Goal: Transaction & Acquisition: Purchase product/service

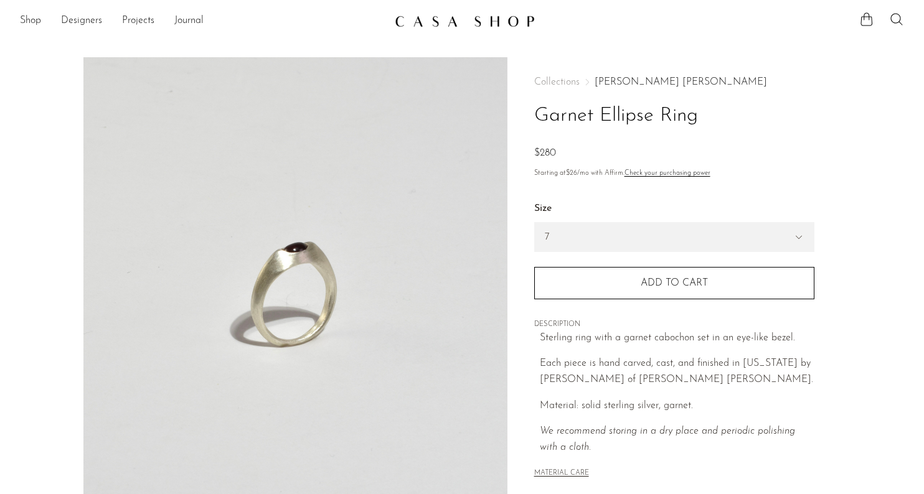
click at [644, 82] on link "Dunton Ellerkamp" at bounding box center [681, 82] width 172 height 10
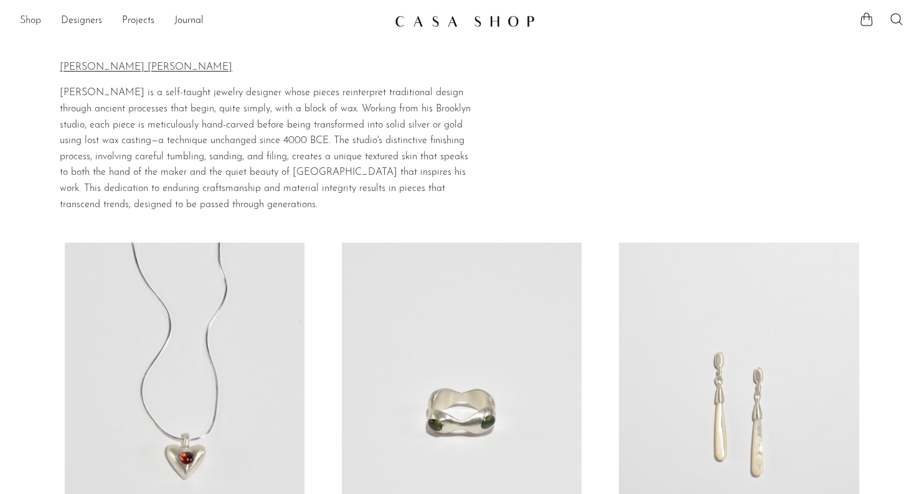
click at [35, 16] on link "Shop" at bounding box center [30, 21] width 21 height 16
click at [422, 18] on img at bounding box center [465, 21] width 140 height 12
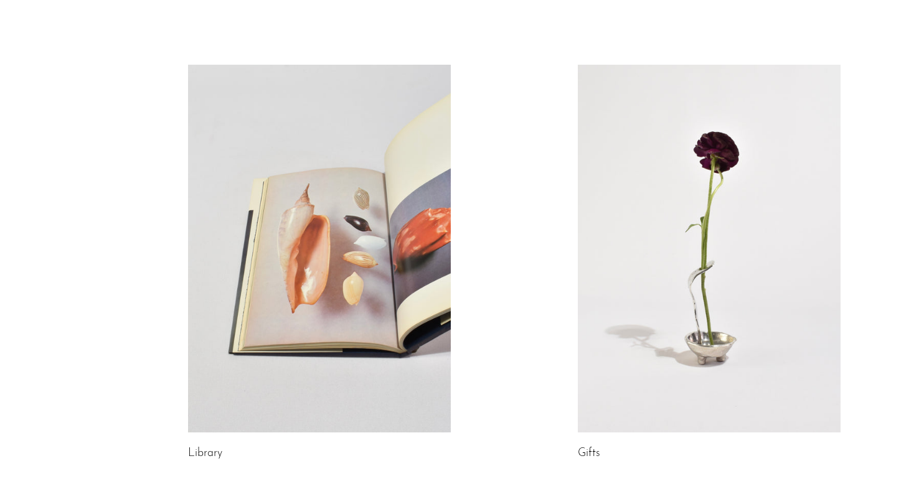
scroll to position [676, 0]
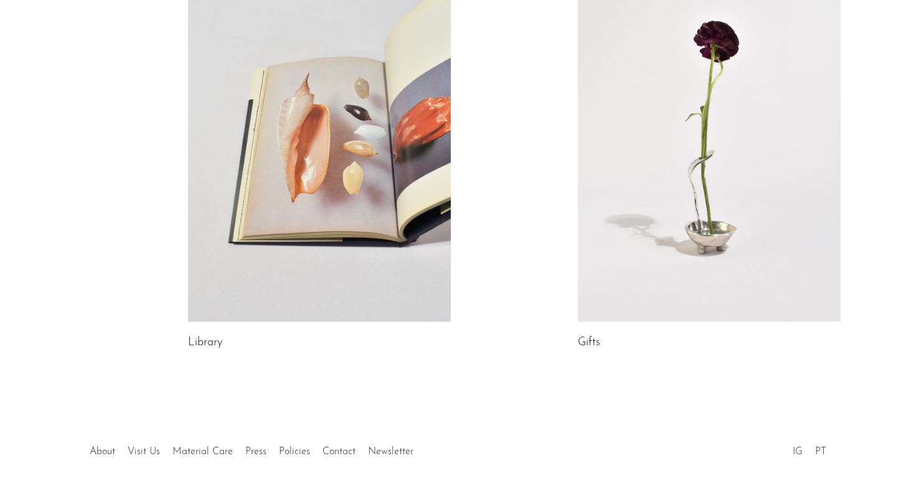
click at [684, 196] on link at bounding box center [709, 138] width 263 height 368
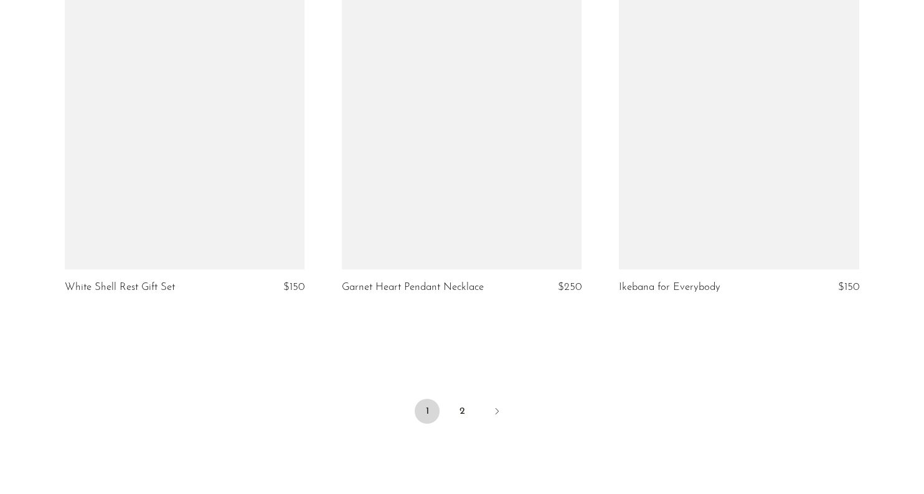
scroll to position [4508, 0]
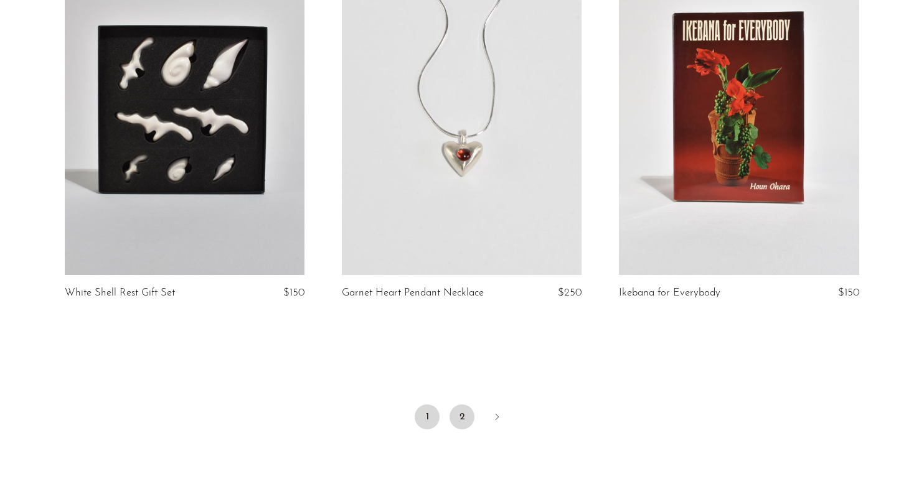
click at [454, 411] on link "2" at bounding box center [462, 417] width 25 height 25
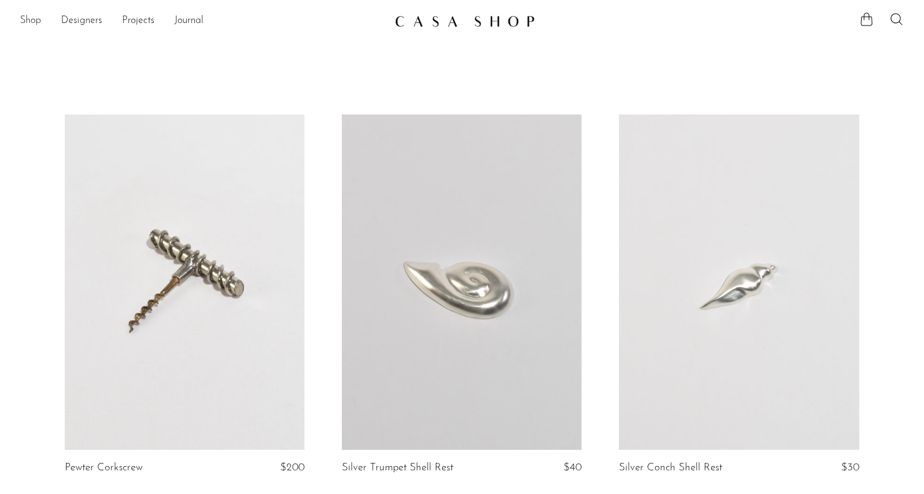
click at [35, 20] on link "Shop" at bounding box center [30, 21] width 21 height 16
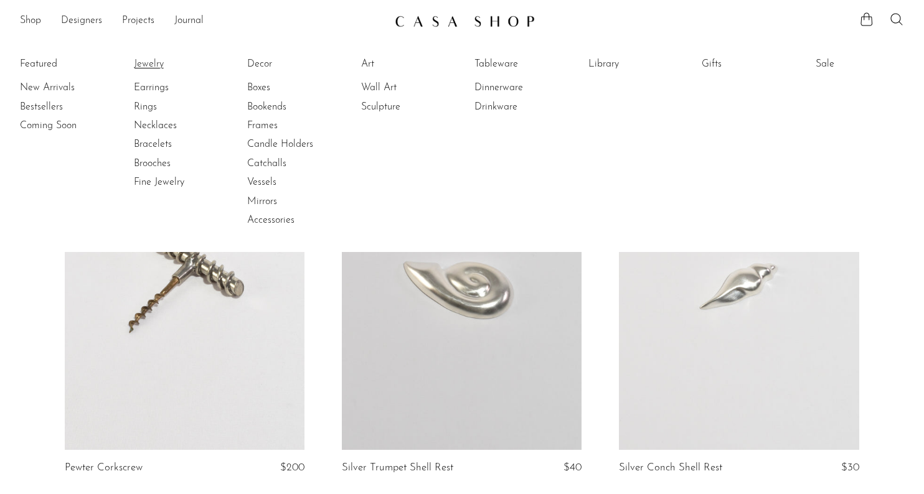
click at [145, 61] on link "Jewelry" at bounding box center [180, 64] width 93 height 14
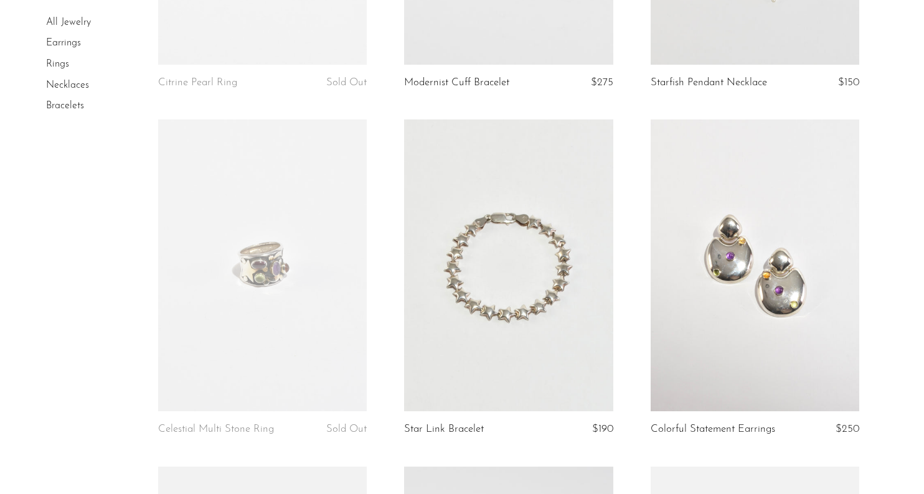
scroll to position [2454, 0]
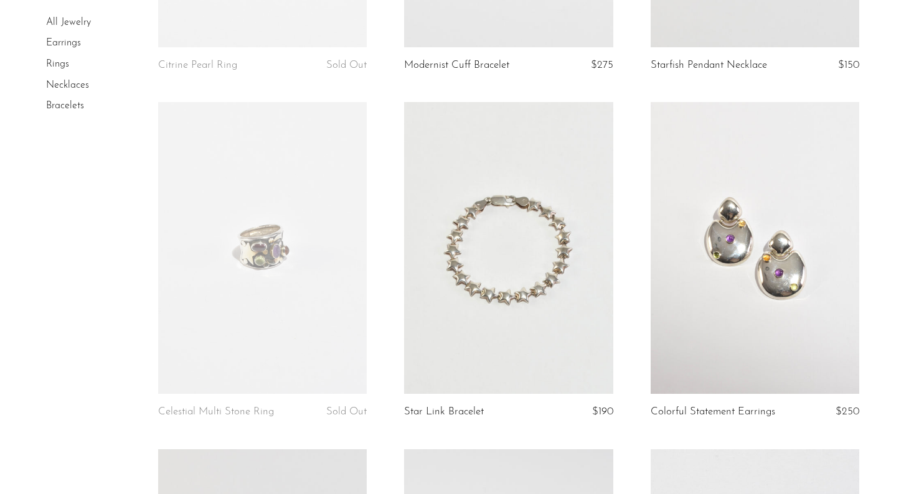
click at [547, 237] on link at bounding box center [508, 248] width 209 height 292
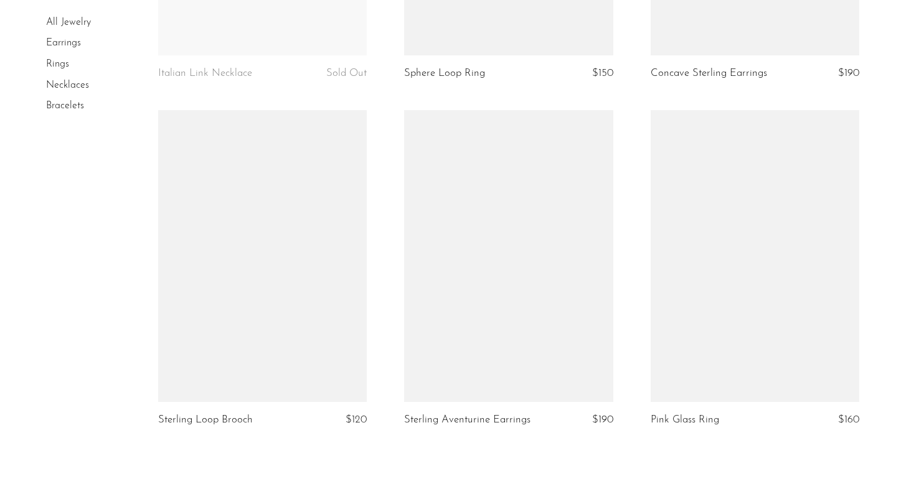
scroll to position [4088, 0]
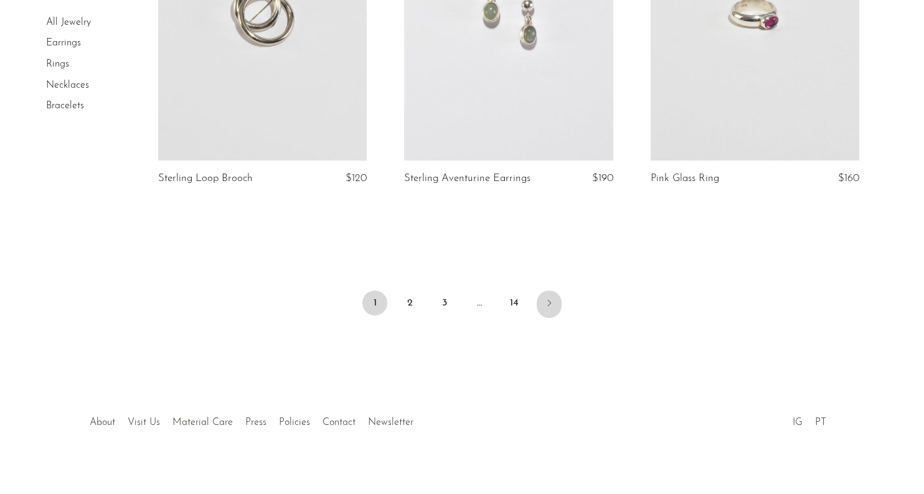
click at [549, 298] on icon "Next" at bounding box center [549, 303] width 10 height 10
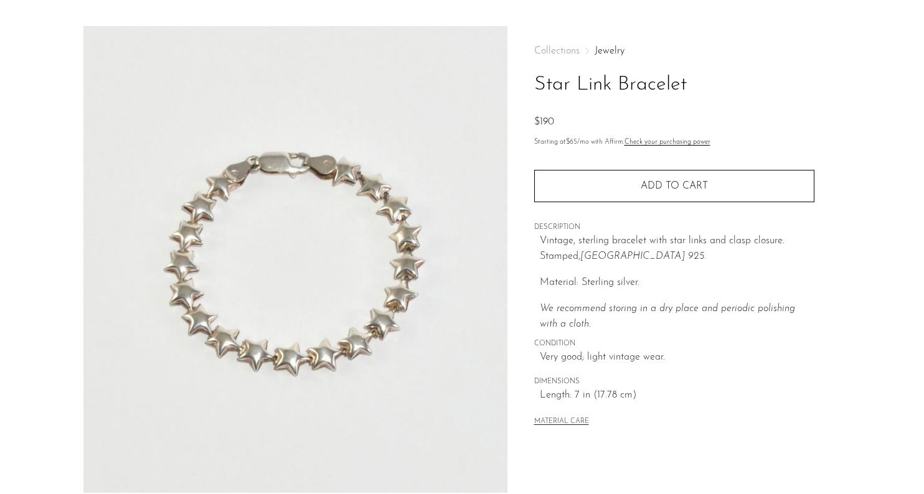
scroll to position [316, 0]
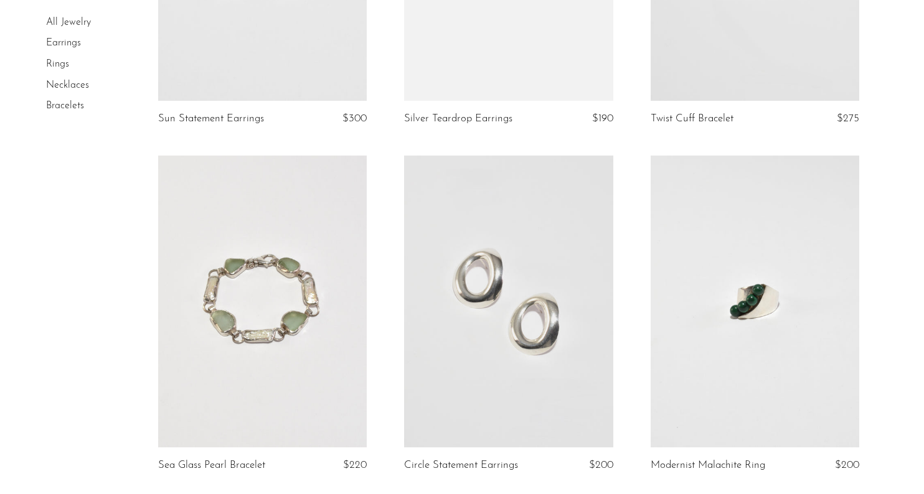
scroll to position [1721, 0]
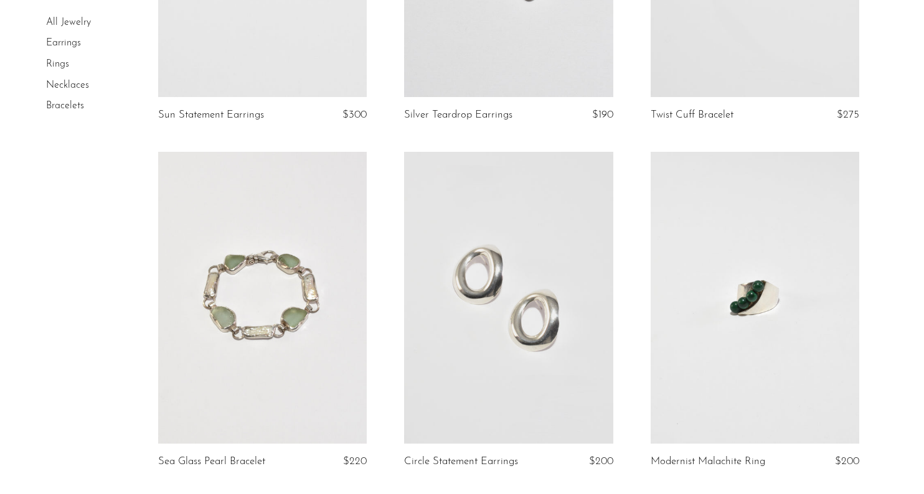
click at [283, 268] on link at bounding box center [262, 298] width 209 height 292
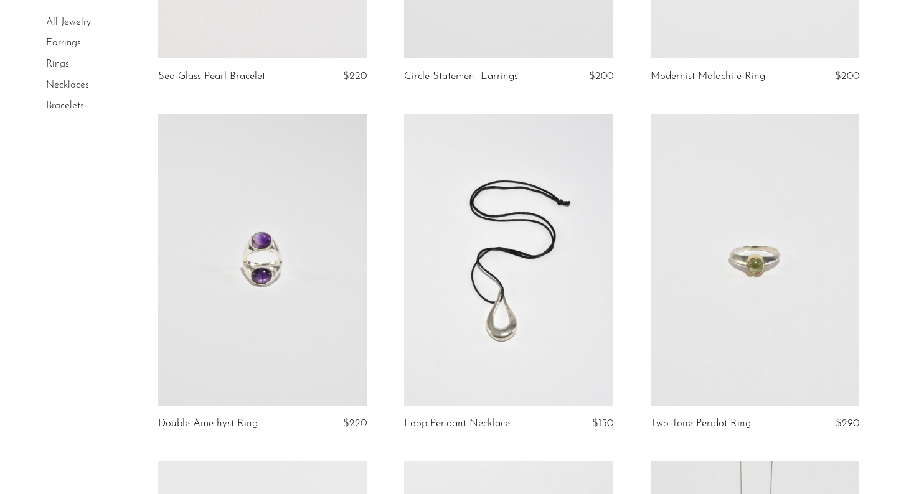
scroll to position [2107, 0]
click at [771, 237] on link at bounding box center [755, 259] width 209 height 292
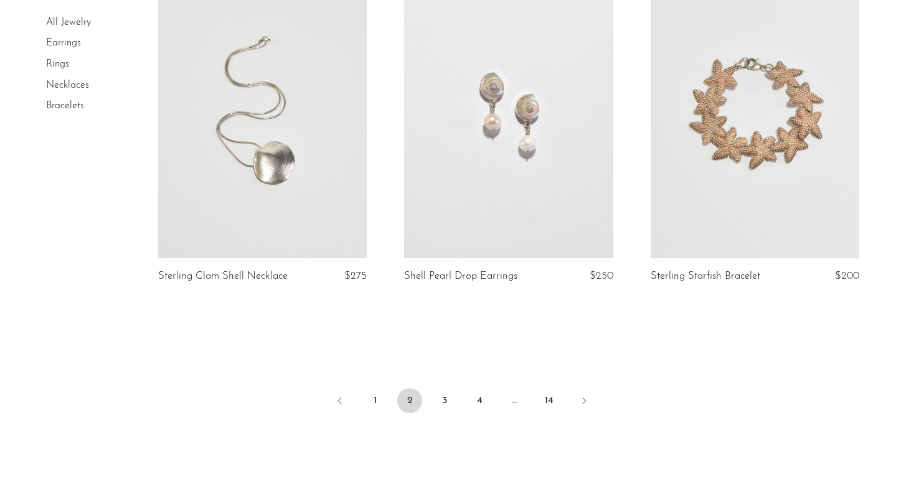
scroll to position [4014, 0]
click at [585, 402] on icon "Next" at bounding box center [584, 400] width 10 height 10
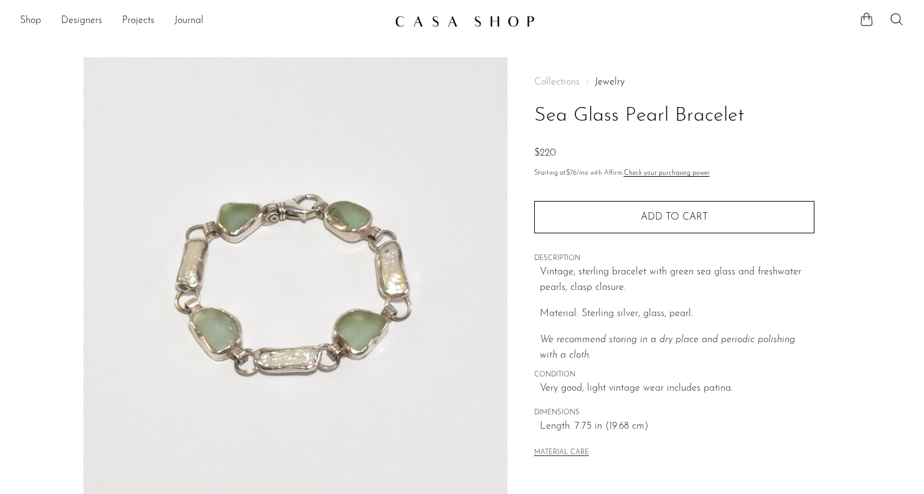
click at [367, 355] on img at bounding box center [295, 290] width 424 height 467
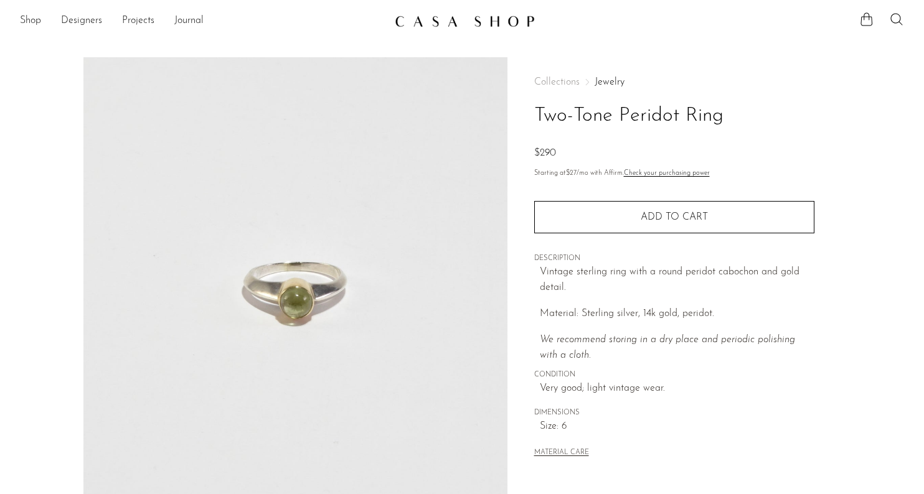
scroll to position [316, 0]
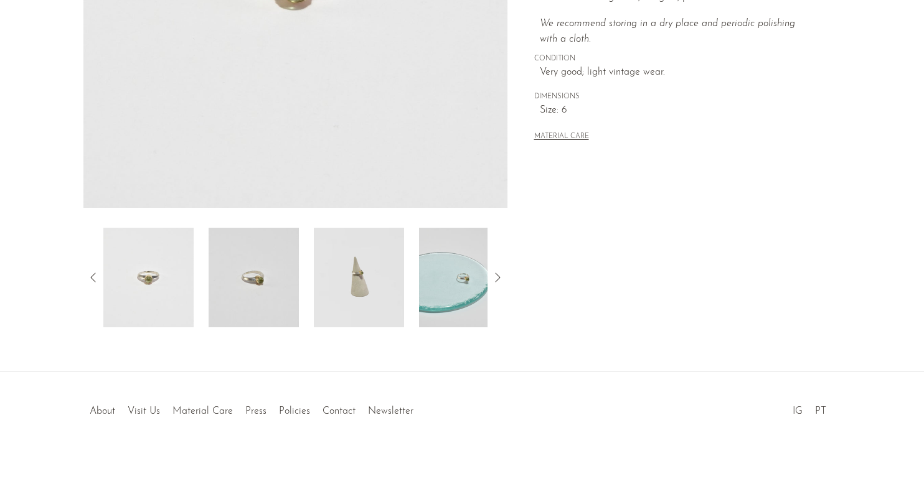
click at [446, 253] on img at bounding box center [464, 278] width 90 height 100
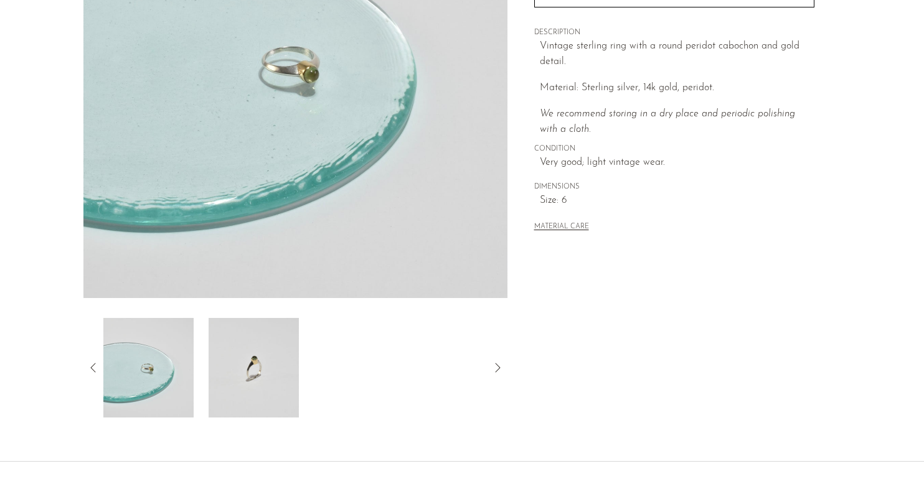
scroll to position [242, 0]
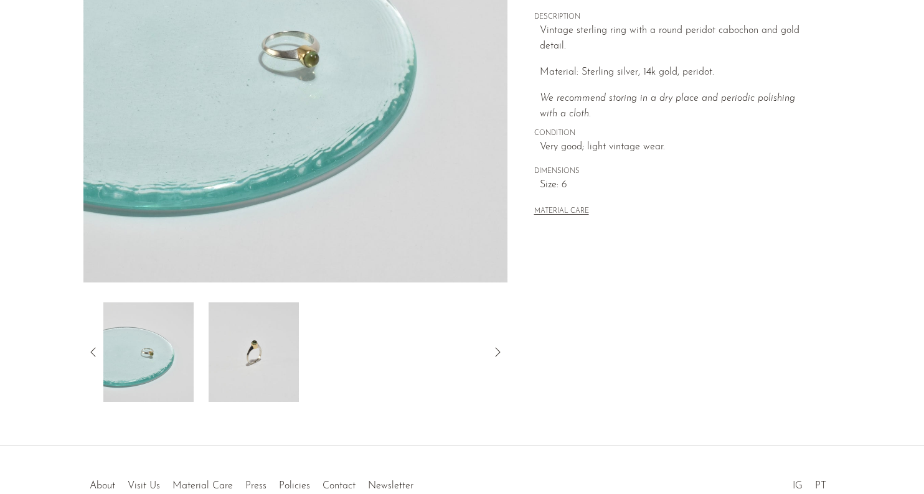
click at [253, 373] on img at bounding box center [254, 353] width 90 height 100
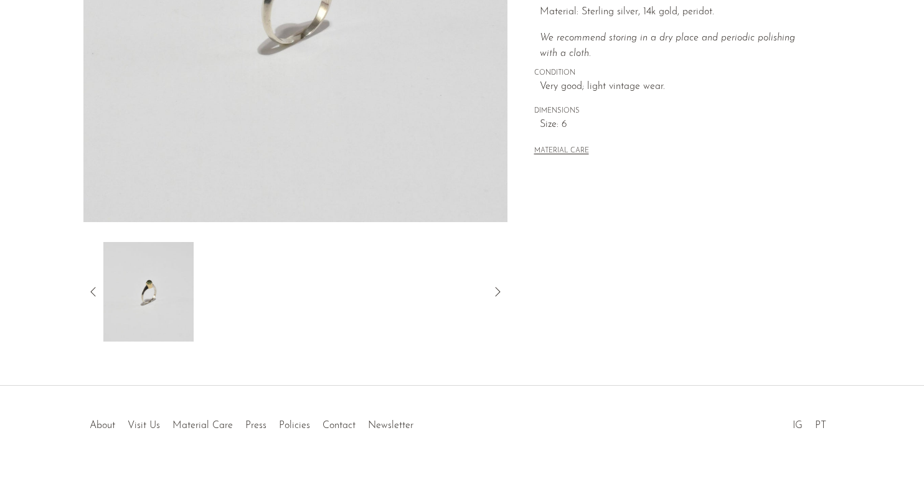
scroll to position [316, 0]
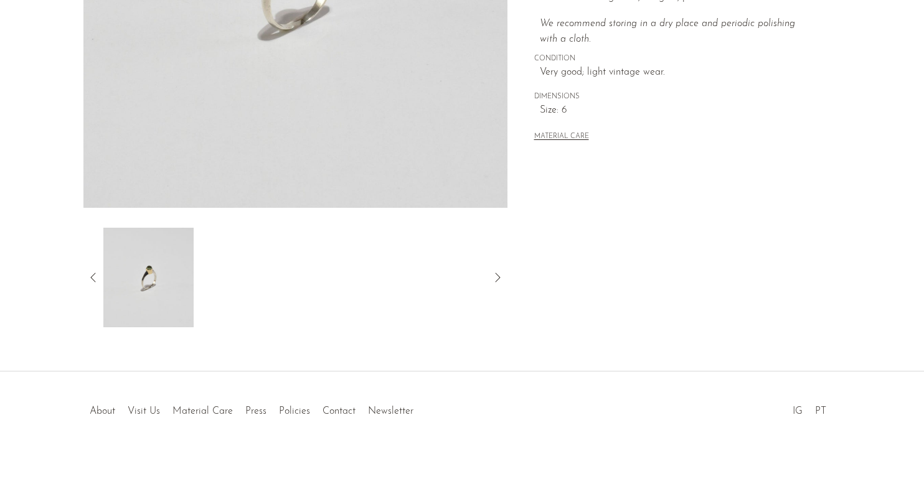
click at [86, 279] on icon at bounding box center [93, 277] width 15 height 15
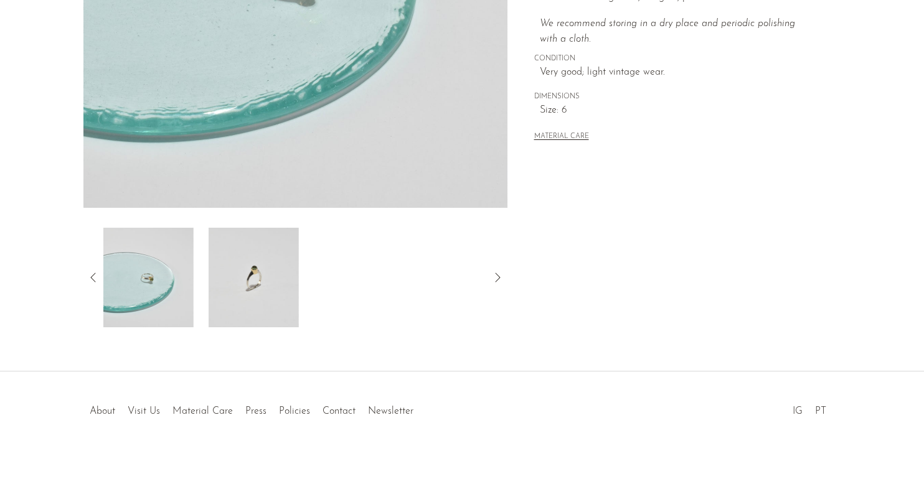
click at [86, 279] on icon at bounding box center [93, 277] width 15 height 15
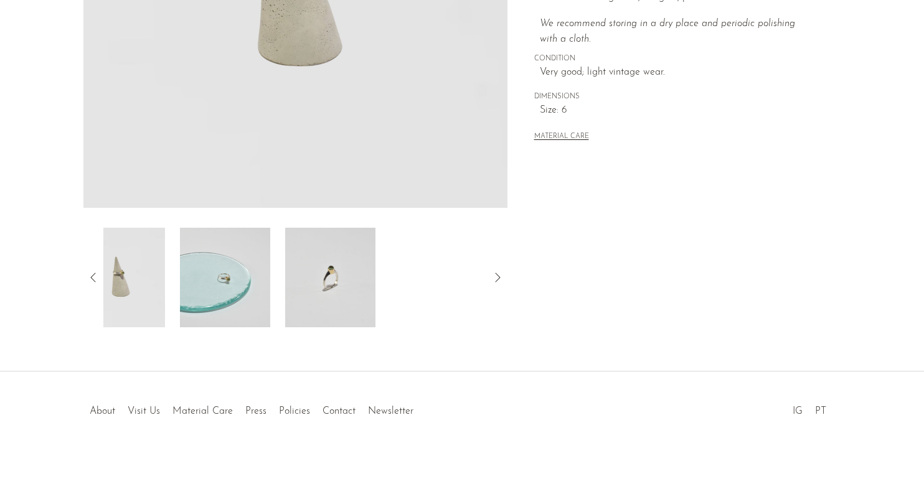
click at [86, 279] on icon at bounding box center [93, 277] width 15 height 15
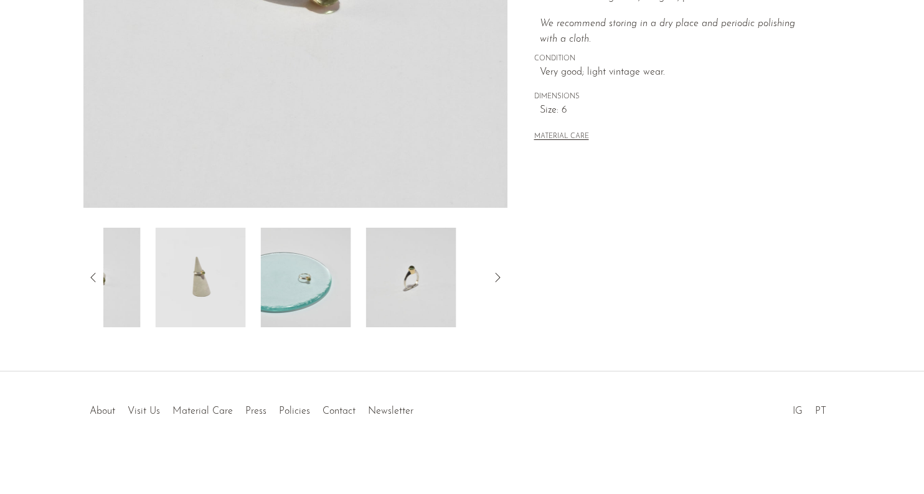
click at [86, 279] on icon at bounding box center [93, 277] width 15 height 15
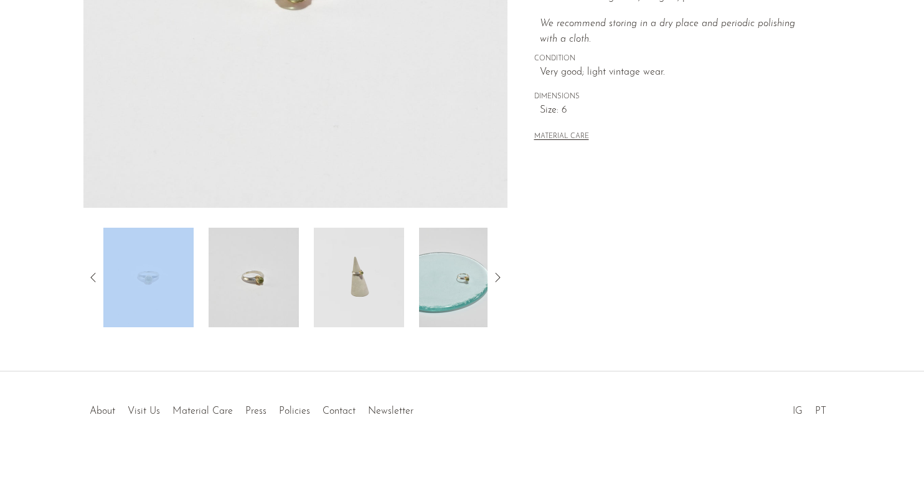
click at [227, 283] on img at bounding box center [254, 278] width 90 height 100
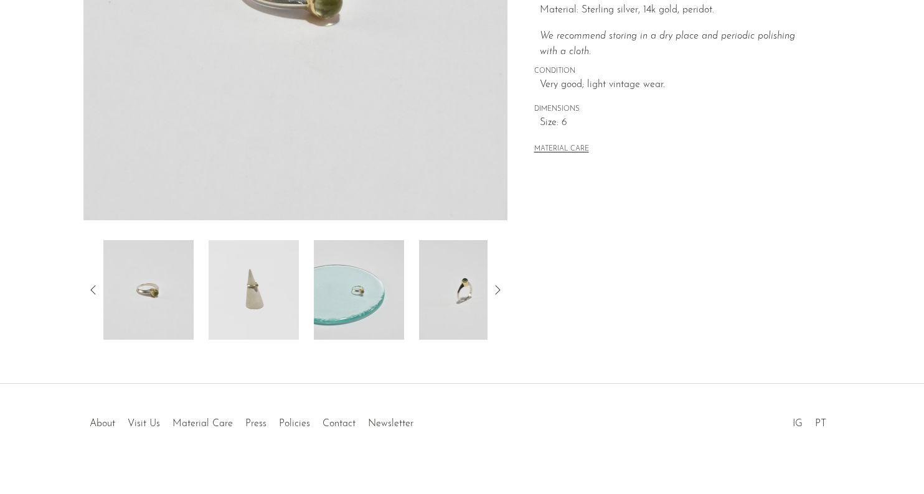
scroll to position [0, 0]
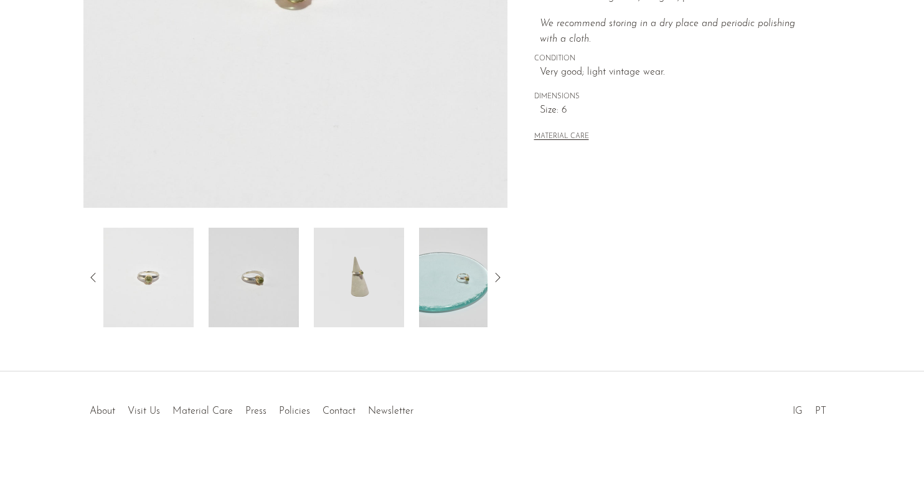
scroll to position [316, 0]
click at [149, 269] on img at bounding box center [148, 278] width 90 height 100
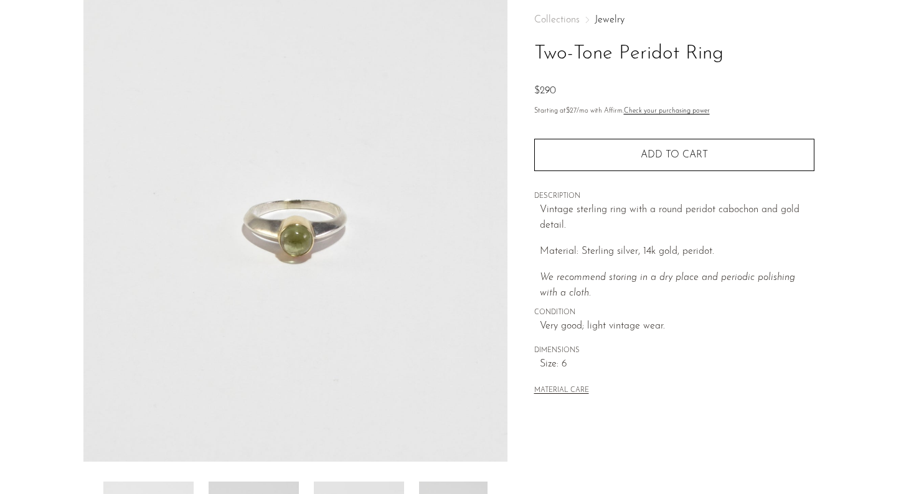
scroll to position [0, 0]
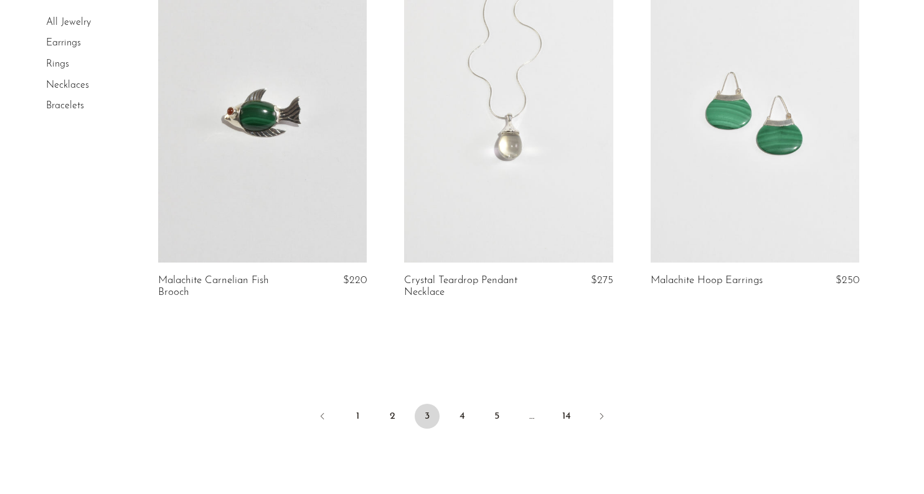
scroll to position [4036, 0]
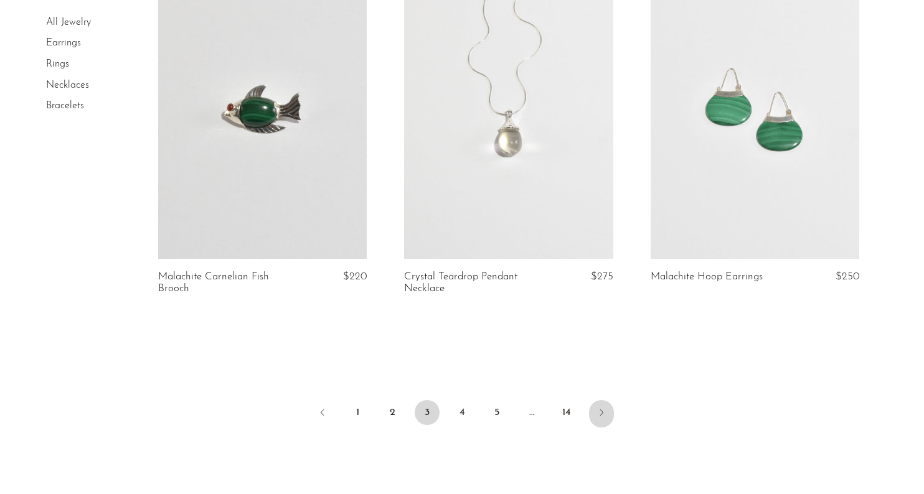
click at [601, 413] on icon "Next" at bounding box center [601, 413] width 10 height 10
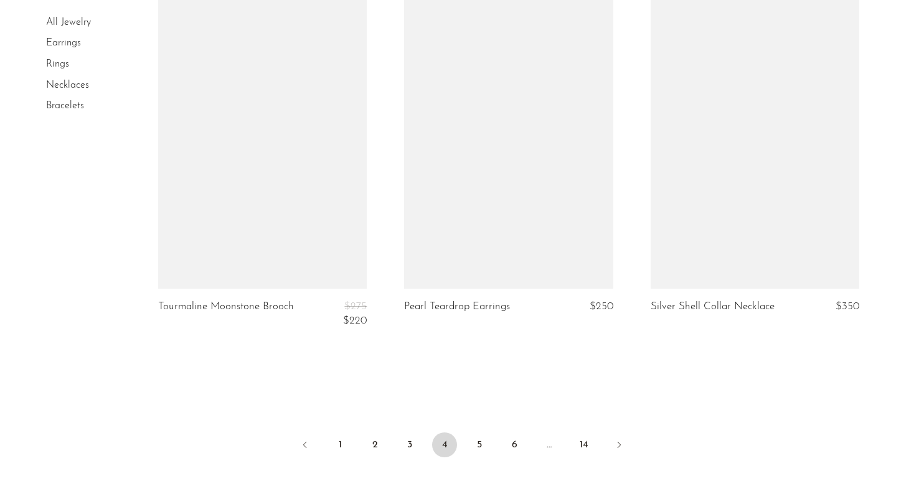
scroll to position [4020, 0]
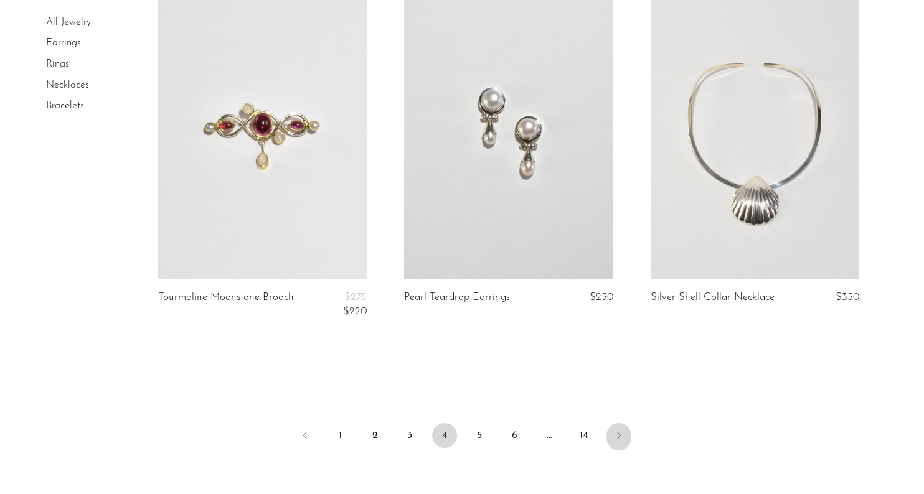
click at [608, 424] on link "Next" at bounding box center [618, 436] width 25 height 27
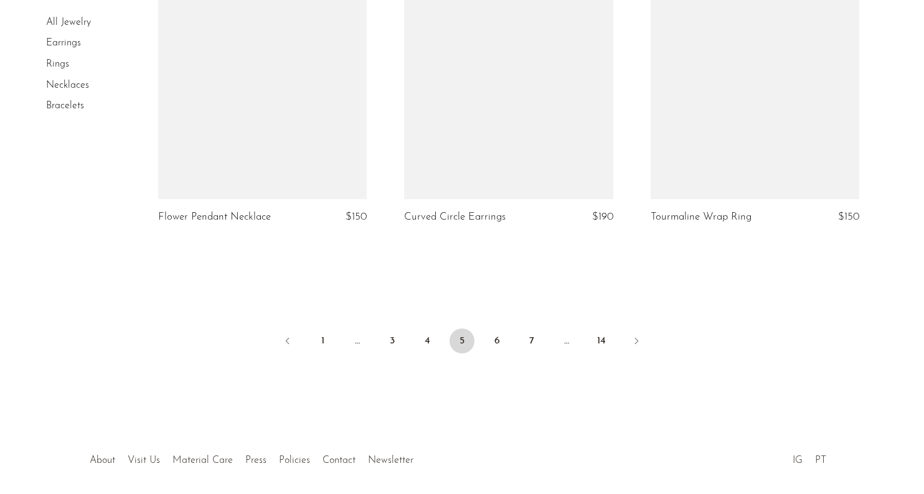
scroll to position [4095, 0]
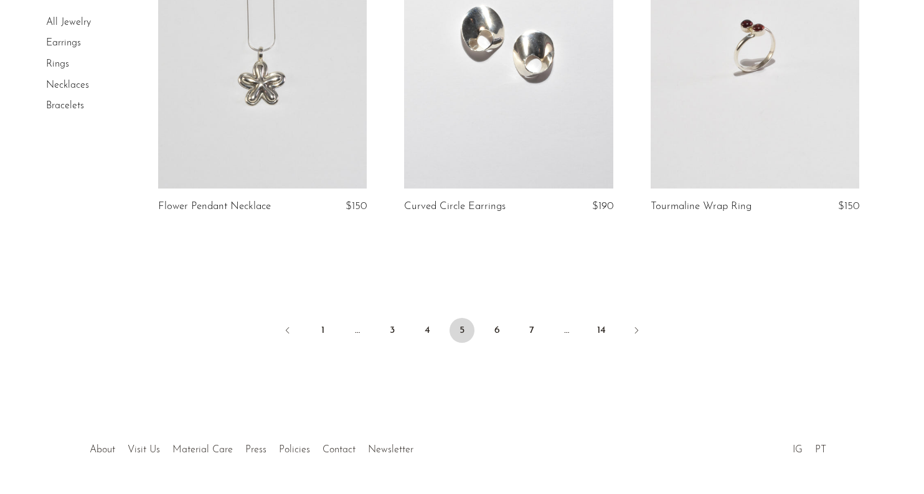
click at [633, 348] on ul "1 … 3 4 5 6 7 … 14" at bounding box center [462, 331] width 797 height 37
click at [633, 334] on icon "Next" at bounding box center [636, 331] width 10 height 10
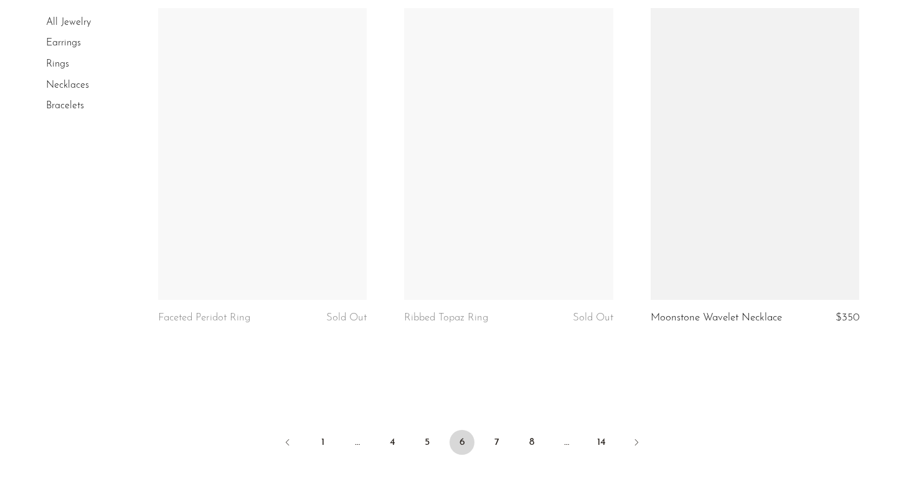
scroll to position [3984, 0]
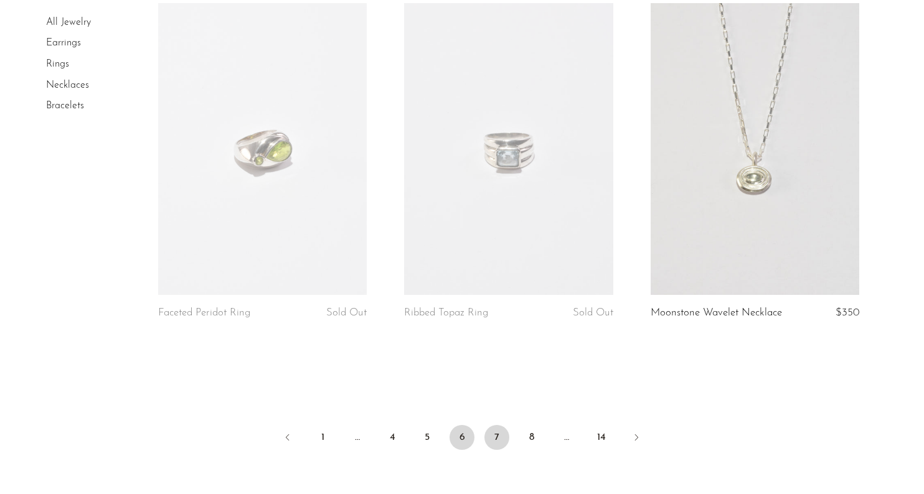
click at [494, 447] on link "7" at bounding box center [496, 437] width 25 height 25
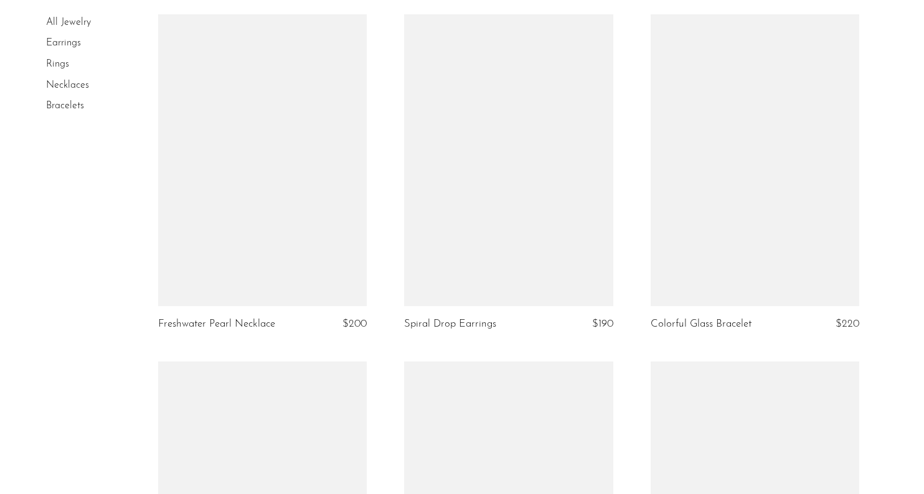
scroll to position [3609, 0]
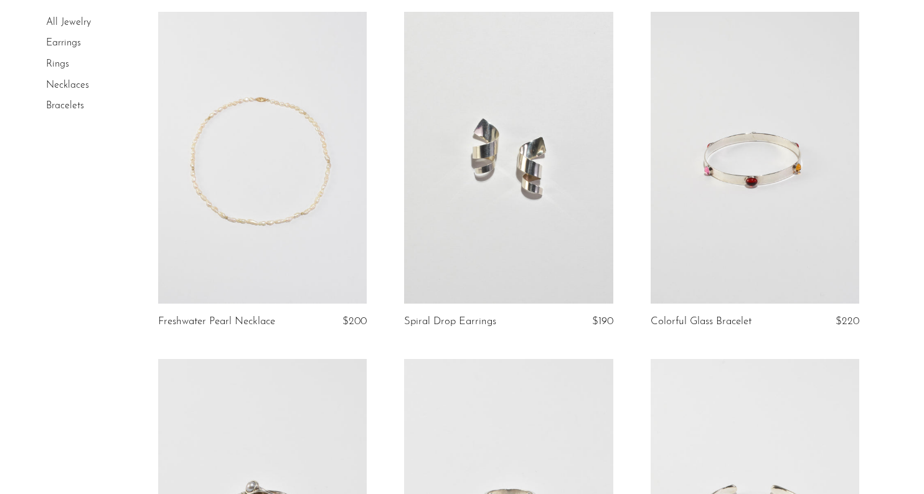
click at [759, 204] on link at bounding box center [755, 158] width 209 height 292
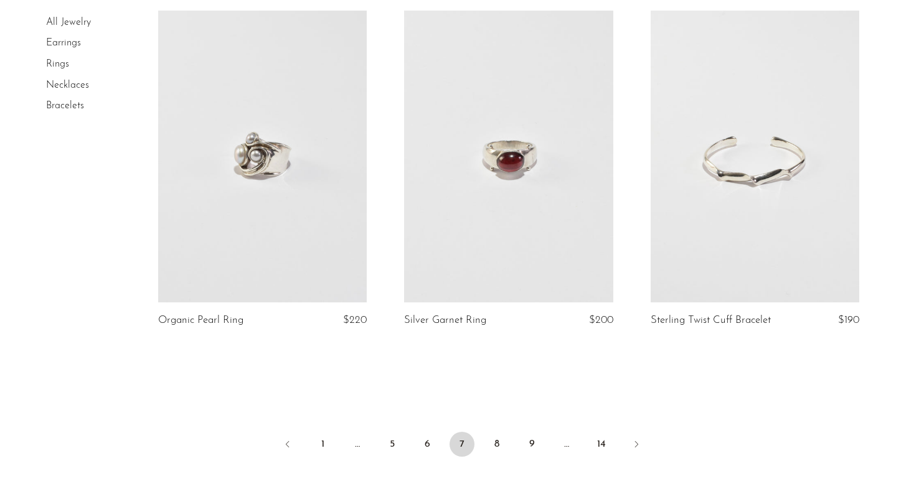
scroll to position [3959, 0]
click at [496, 453] on link "8" at bounding box center [496, 443] width 25 height 25
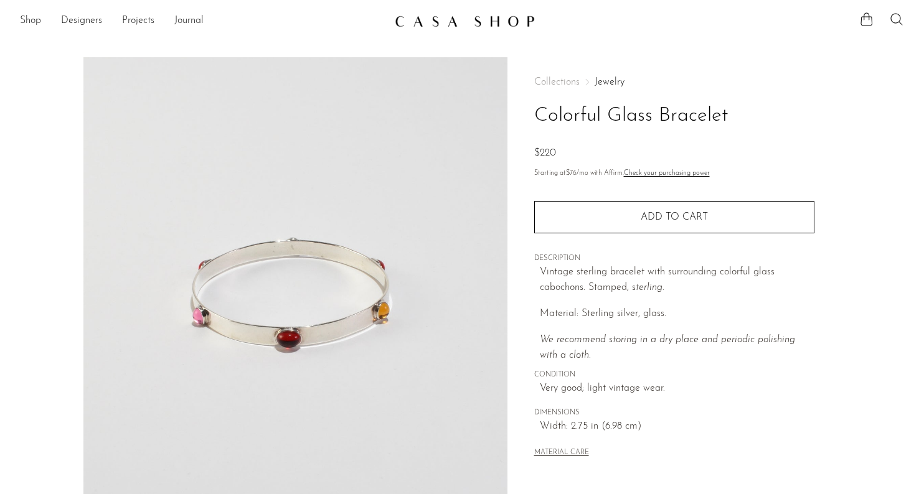
scroll to position [316, 0]
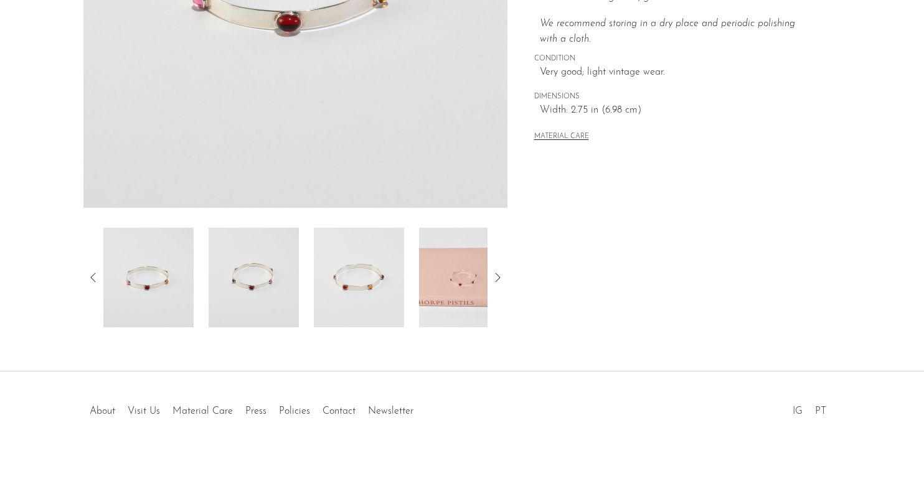
click at [456, 282] on img at bounding box center [464, 278] width 90 height 100
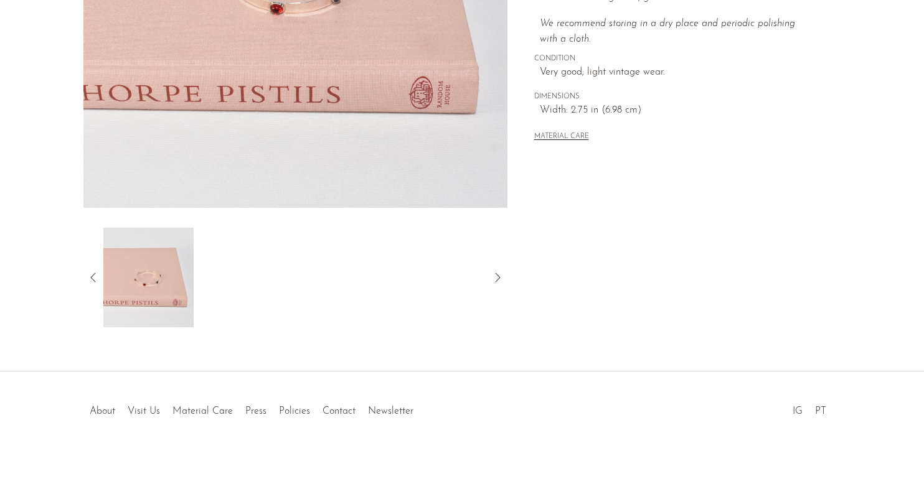
click at [147, 280] on img at bounding box center [148, 278] width 90 height 100
click at [93, 272] on icon at bounding box center [93, 277] width 15 height 15
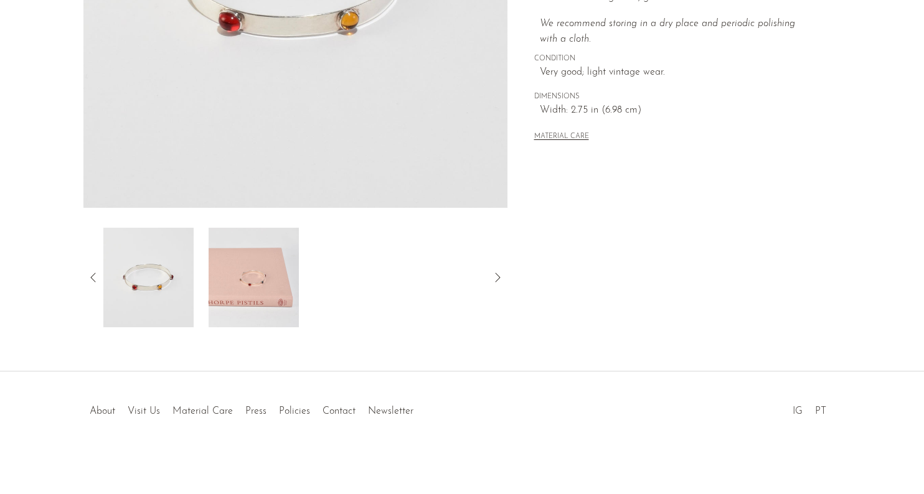
click at [162, 295] on img at bounding box center [148, 278] width 90 height 100
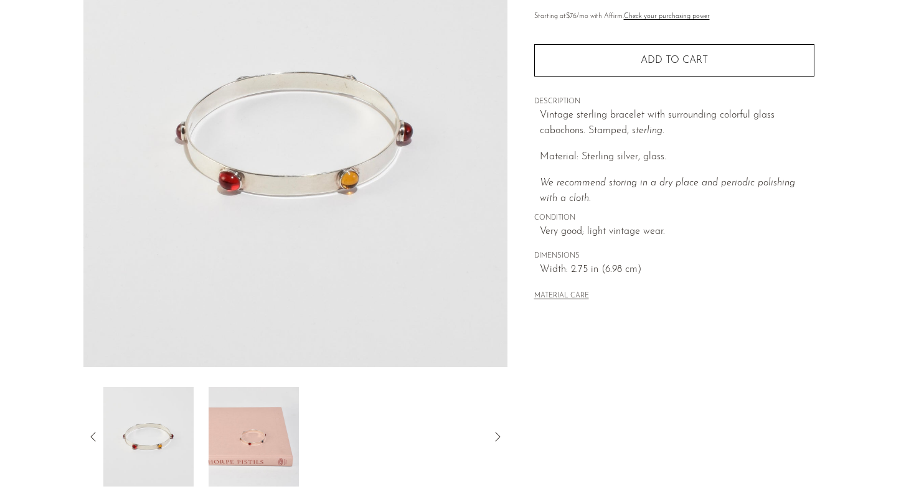
scroll to position [150, 0]
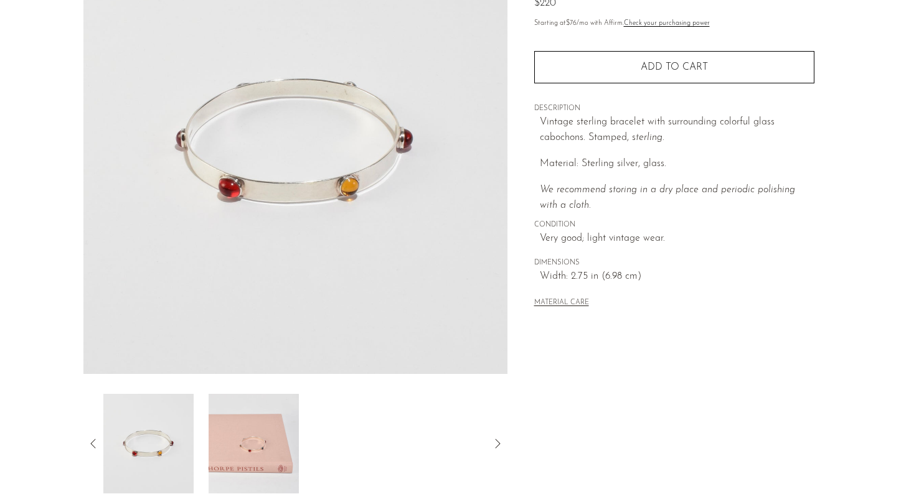
click at [88, 441] on icon at bounding box center [93, 443] width 15 height 15
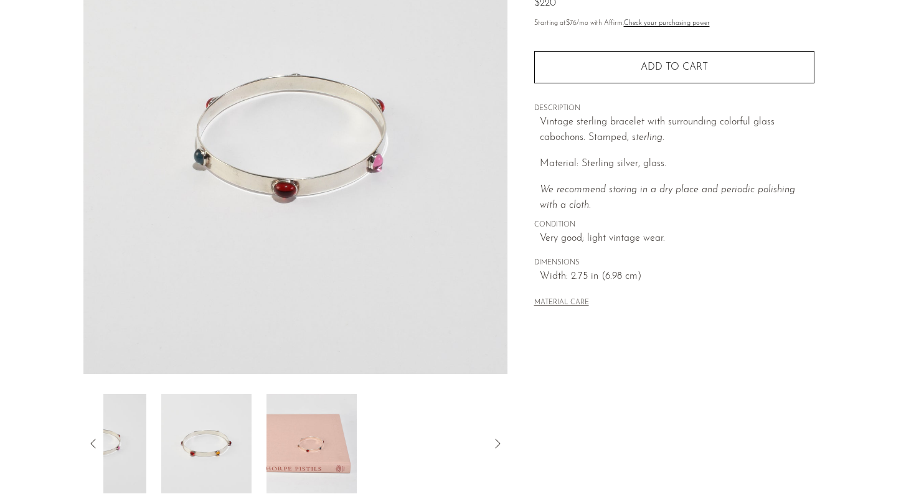
click at [88, 441] on icon at bounding box center [93, 443] width 15 height 15
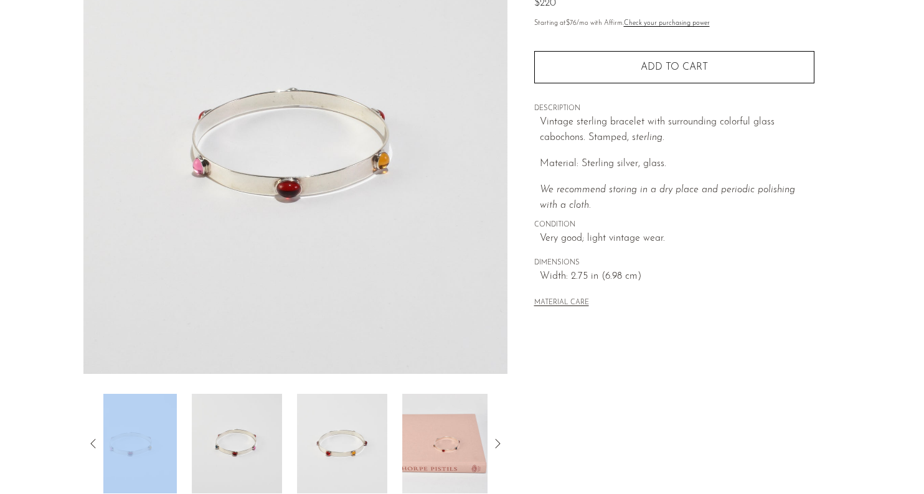
click at [88, 441] on icon at bounding box center [93, 443] width 15 height 15
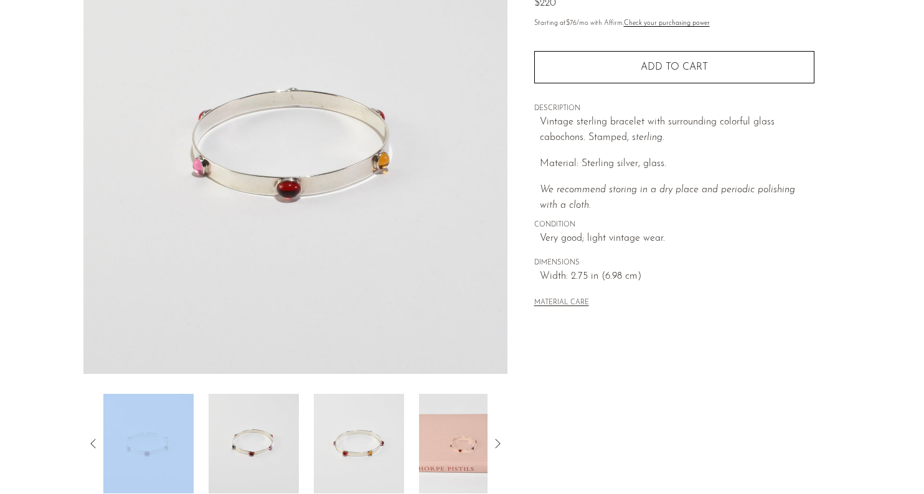
click at [130, 458] on img at bounding box center [148, 444] width 90 height 100
click at [255, 449] on img at bounding box center [254, 444] width 90 height 100
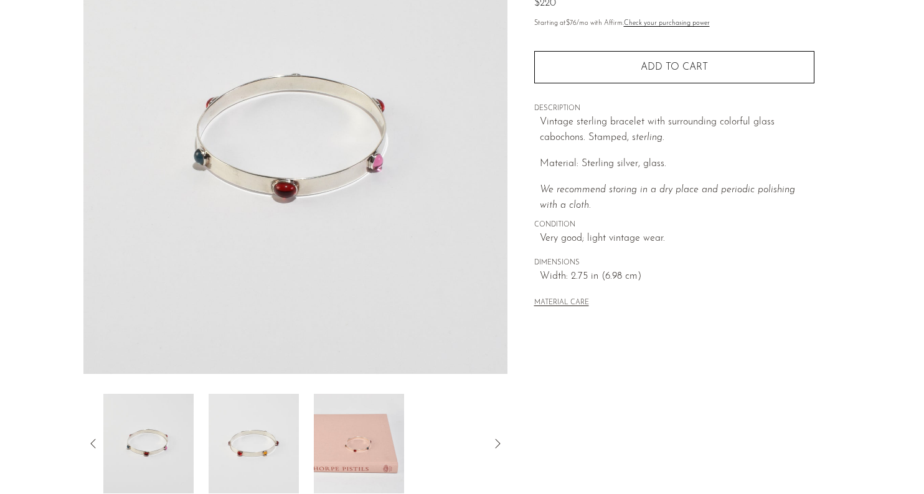
click at [268, 428] on img at bounding box center [254, 444] width 90 height 100
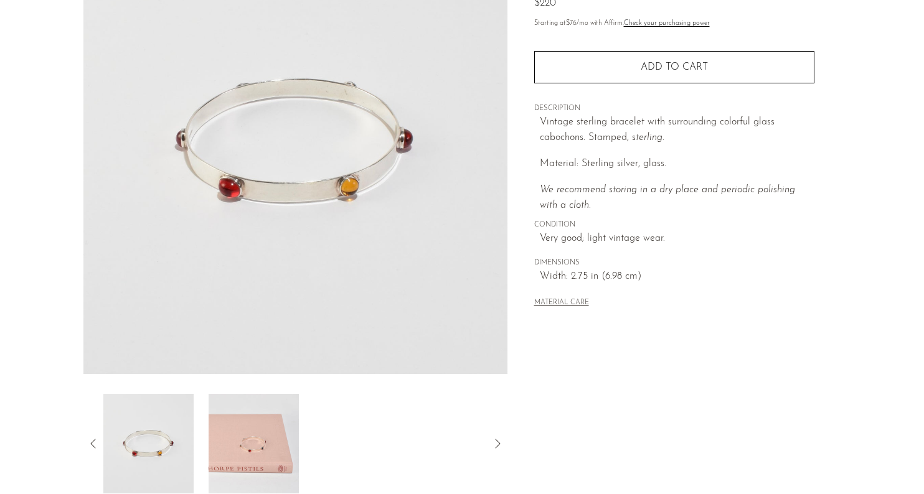
click at [281, 435] on img at bounding box center [254, 444] width 90 height 100
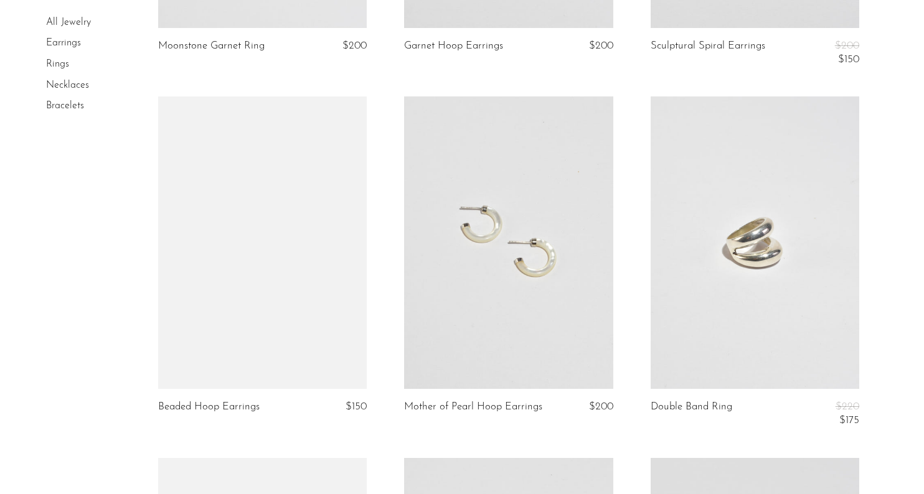
scroll to position [1414, 0]
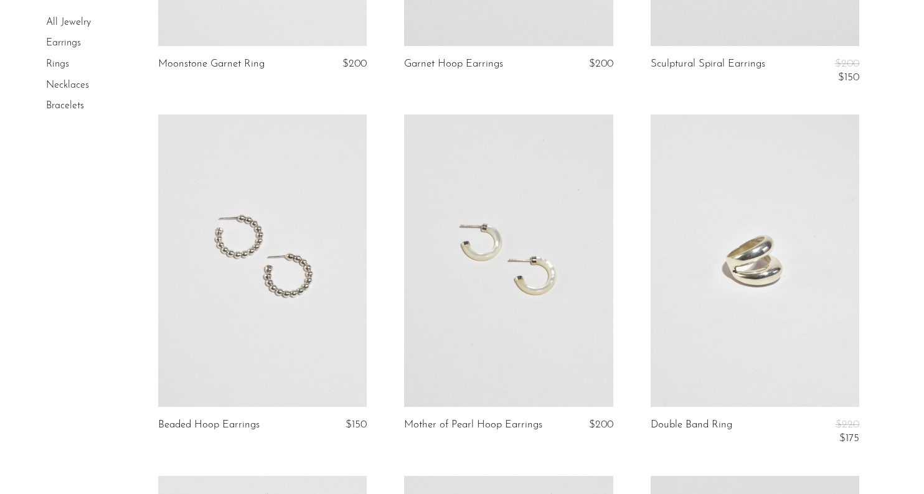
click at [494, 248] on link at bounding box center [508, 261] width 209 height 292
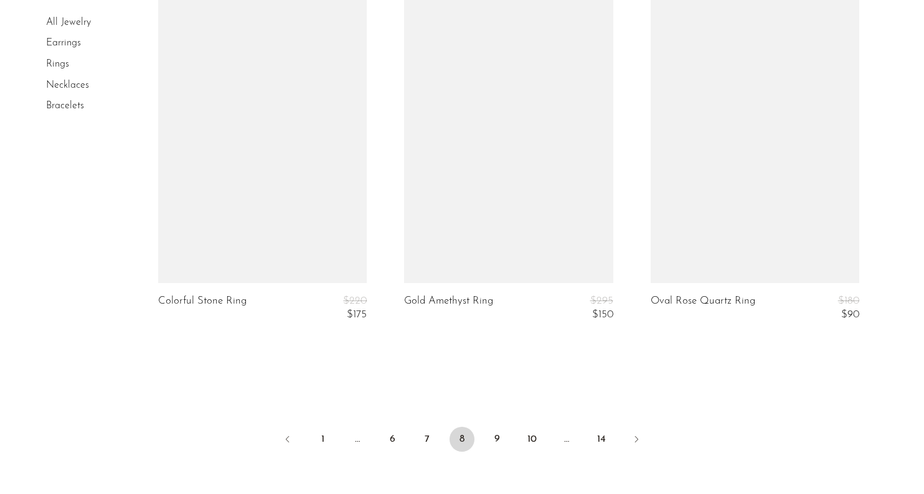
scroll to position [4066, 0]
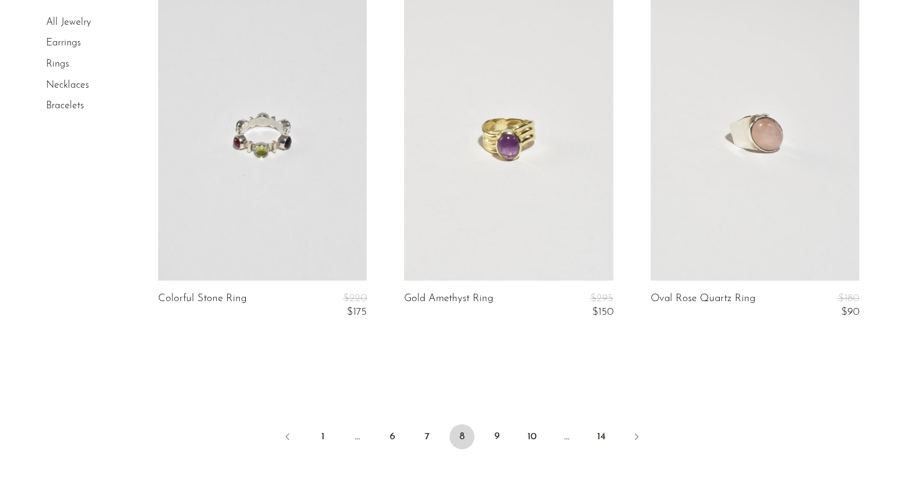
click at [792, 169] on link at bounding box center [755, 135] width 209 height 292
click at [496, 434] on link "9" at bounding box center [496, 437] width 25 height 25
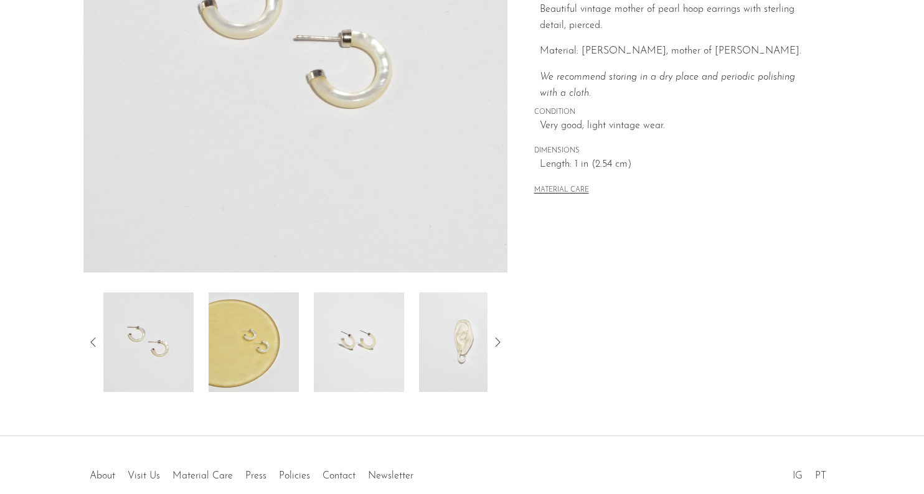
scroll to position [258, 0]
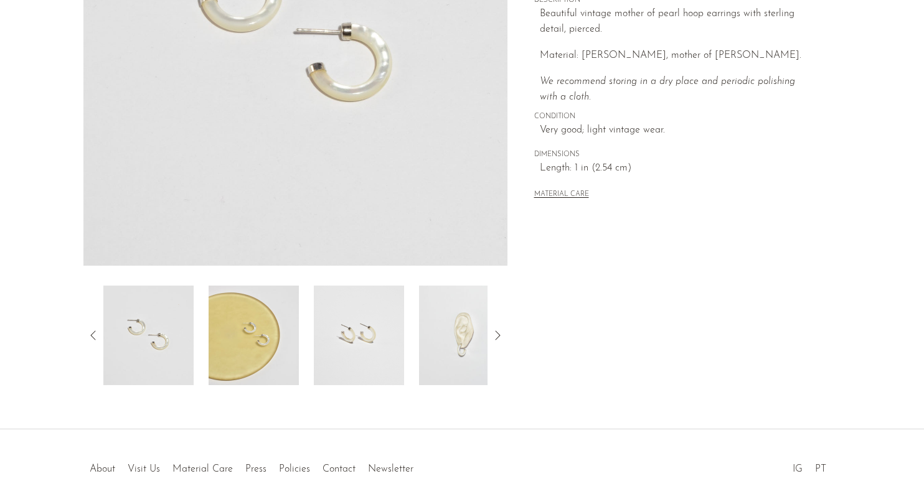
click at [269, 332] on img at bounding box center [254, 336] width 90 height 100
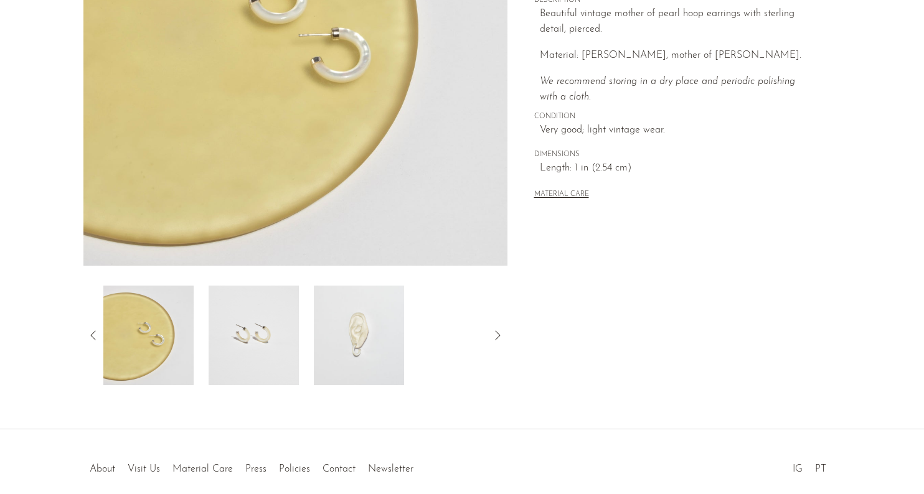
click at [342, 336] on img at bounding box center [359, 336] width 90 height 100
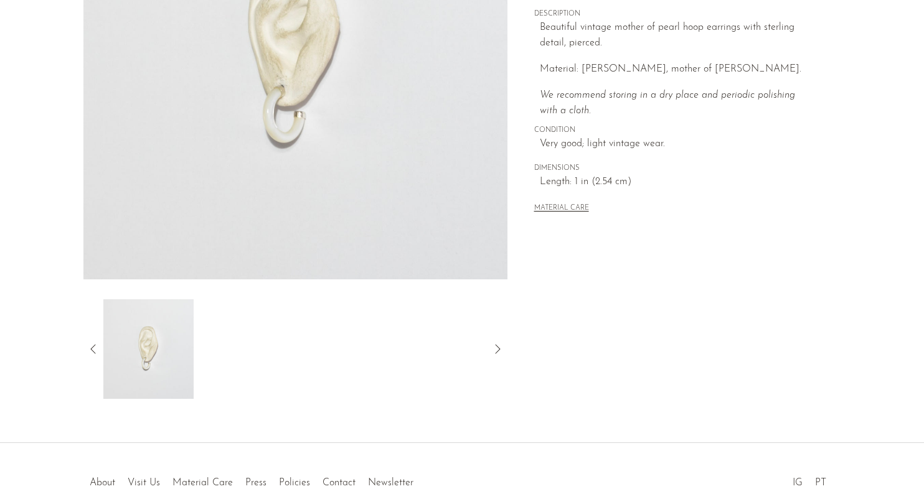
scroll to position [248, 0]
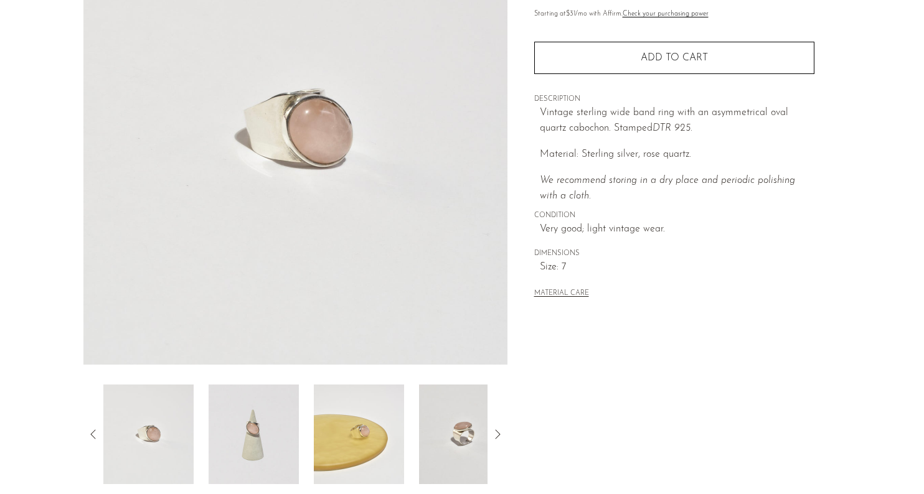
scroll to position [162, 0]
click at [264, 449] on img at bounding box center [254, 432] width 90 height 100
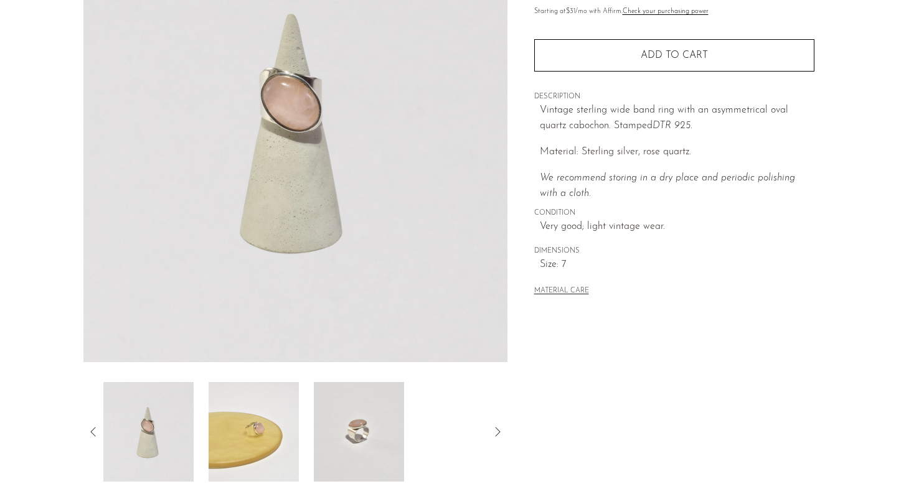
click at [269, 438] on img at bounding box center [254, 432] width 90 height 100
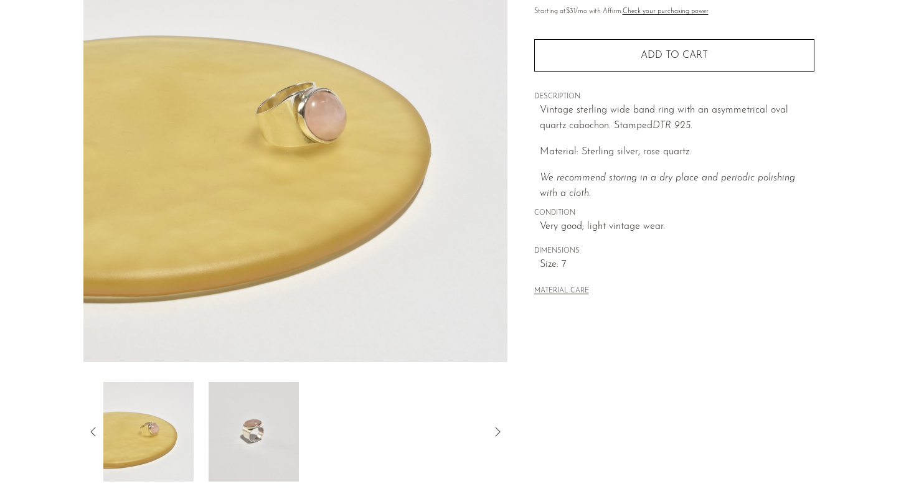
click at [251, 430] on img at bounding box center [254, 432] width 90 height 100
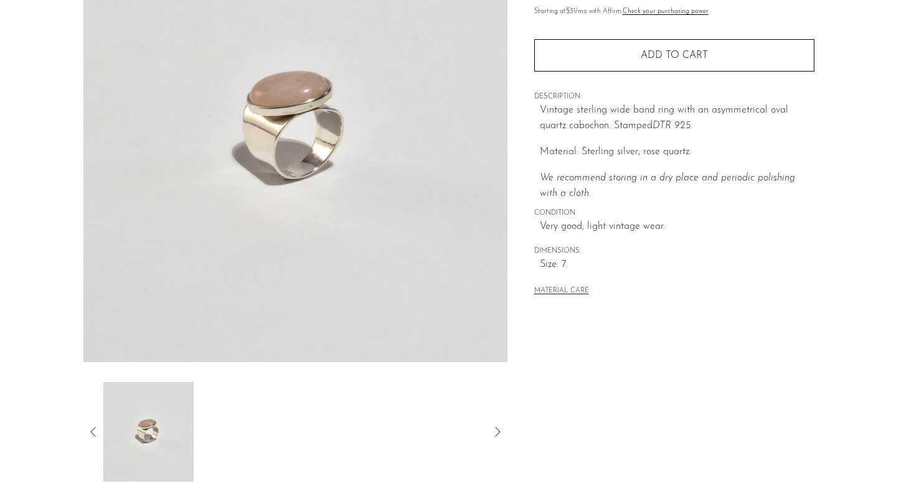
click at [251, 430] on div at bounding box center [295, 432] width 384 height 100
click at [122, 426] on img at bounding box center [148, 432] width 90 height 100
click at [77, 437] on article "Oval Rose Quartz Ring $180 $90" at bounding box center [462, 188] width 797 height 586
click at [88, 436] on icon at bounding box center [93, 432] width 15 height 15
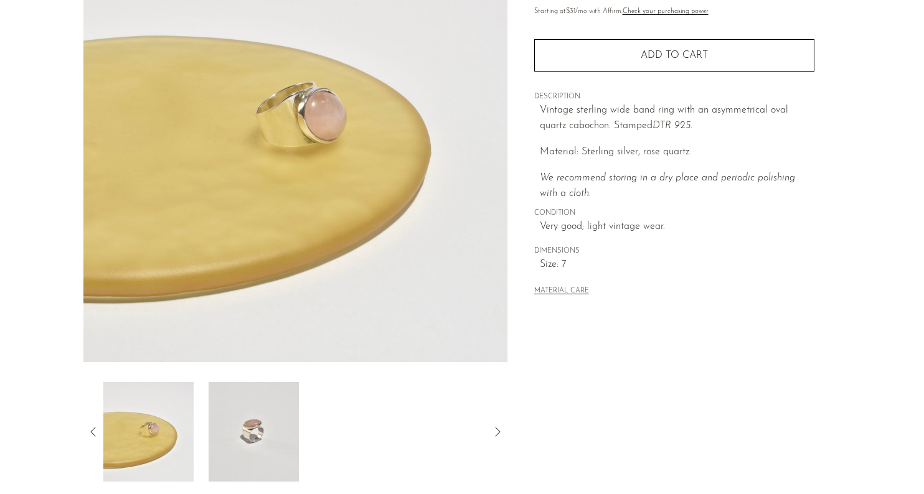
click at [88, 436] on icon at bounding box center [93, 432] width 15 height 15
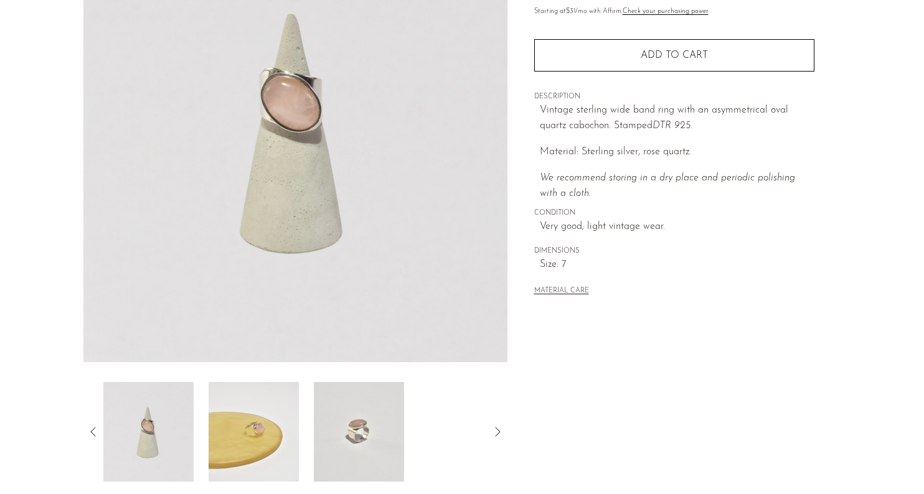
click at [88, 436] on icon at bounding box center [93, 432] width 15 height 15
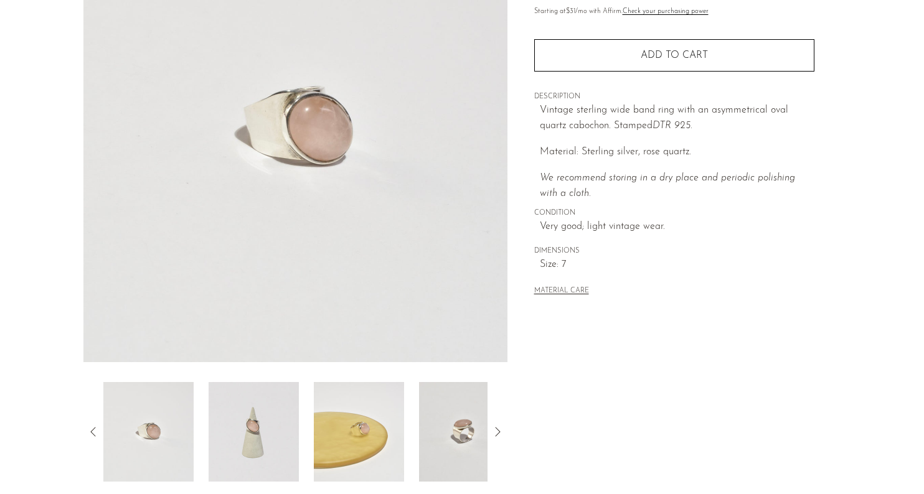
click at [88, 436] on icon at bounding box center [93, 432] width 15 height 15
click at [139, 441] on img at bounding box center [148, 432] width 90 height 100
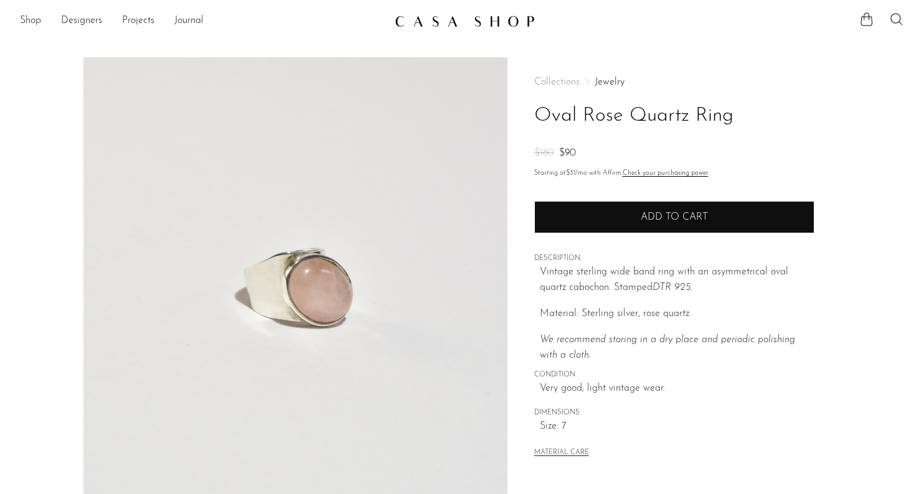
click at [606, 213] on button "Add to cart" at bounding box center [674, 217] width 280 height 32
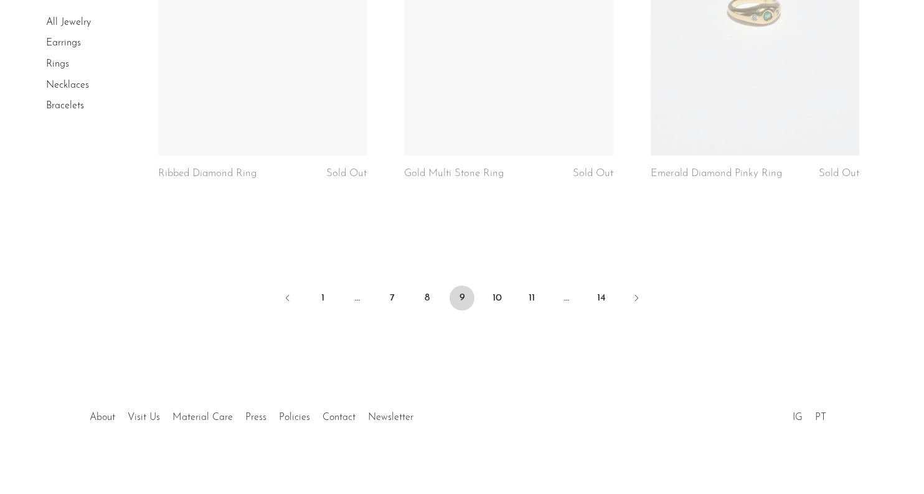
scroll to position [4213, 0]
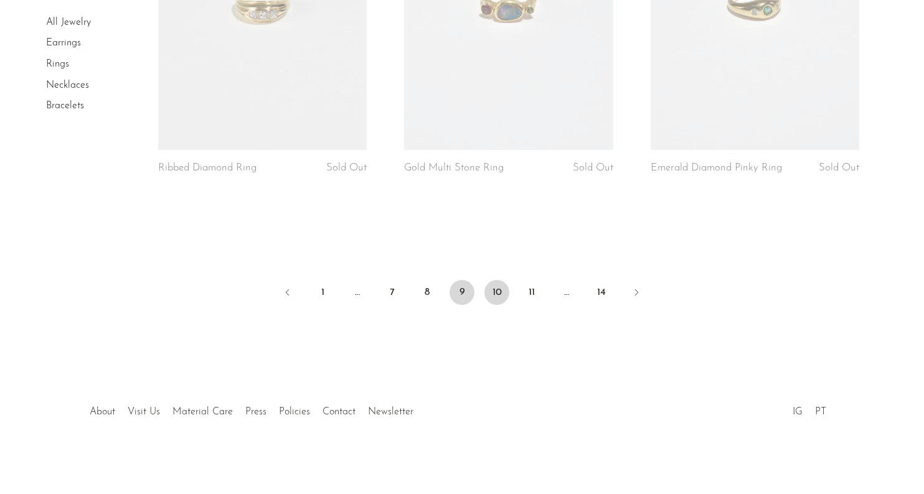
click at [497, 288] on link "10" at bounding box center [496, 292] width 25 height 25
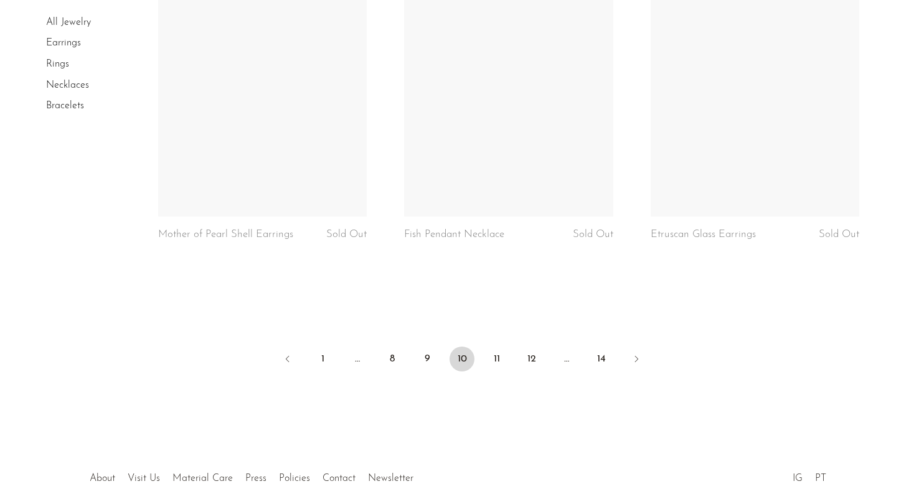
scroll to position [4040, 0]
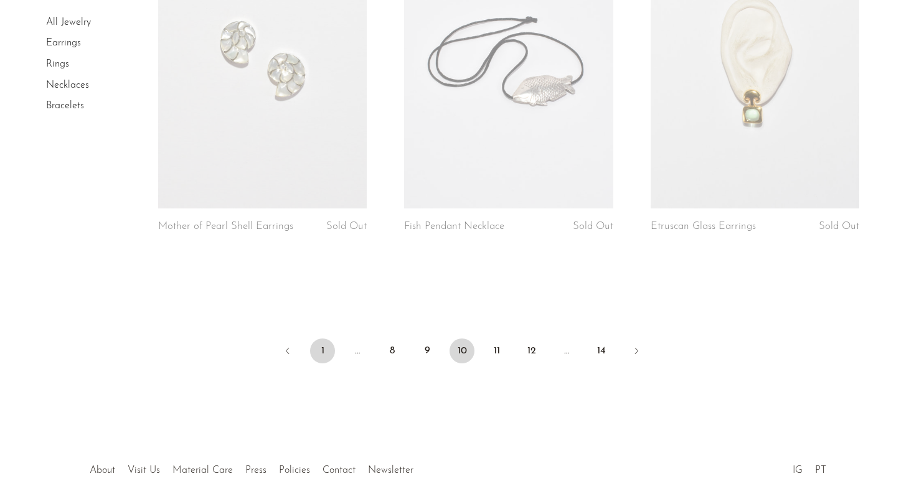
click at [319, 350] on link "1" at bounding box center [322, 351] width 25 height 25
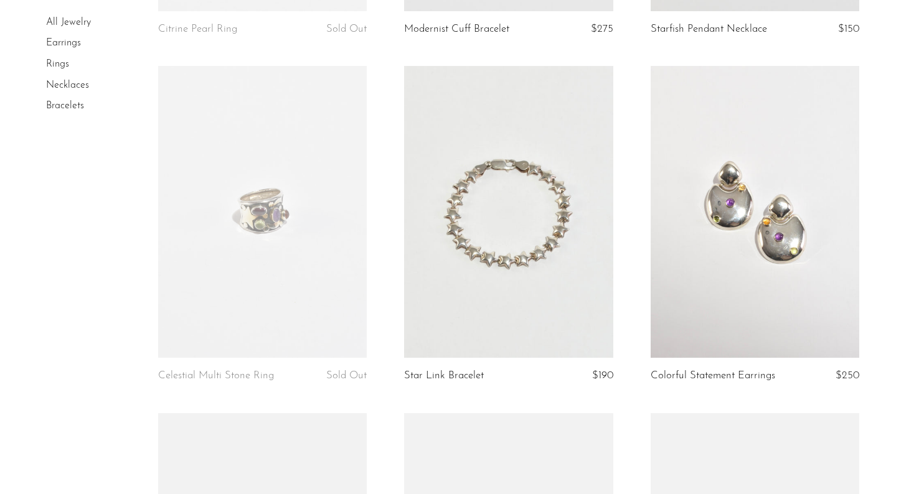
scroll to position [2492, 0]
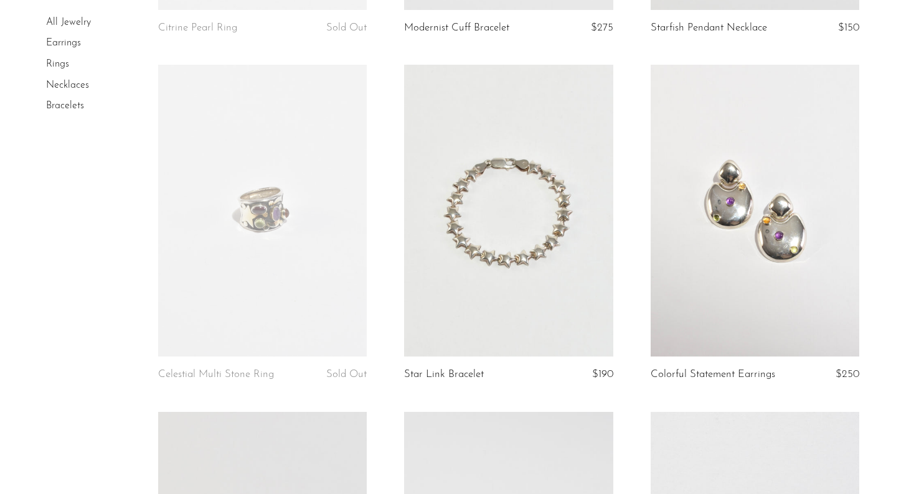
click at [543, 247] on link at bounding box center [508, 211] width 209 height 292
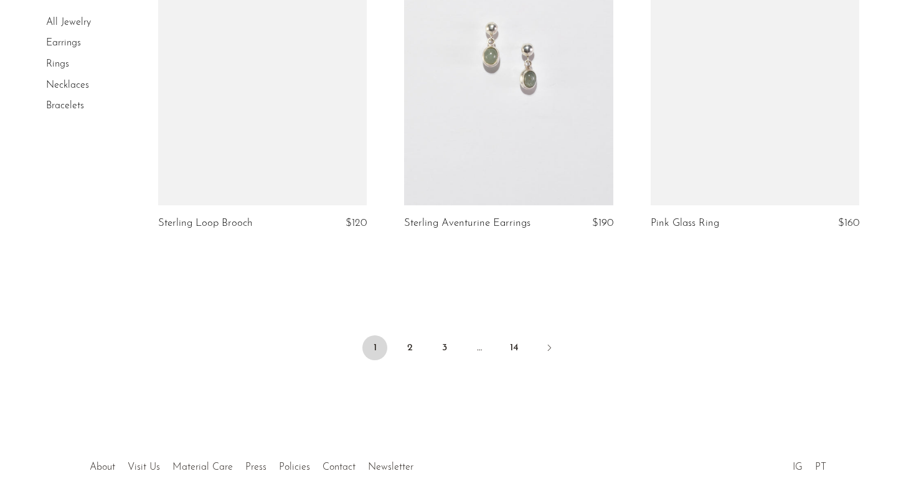
scroll to position [4071, 0]
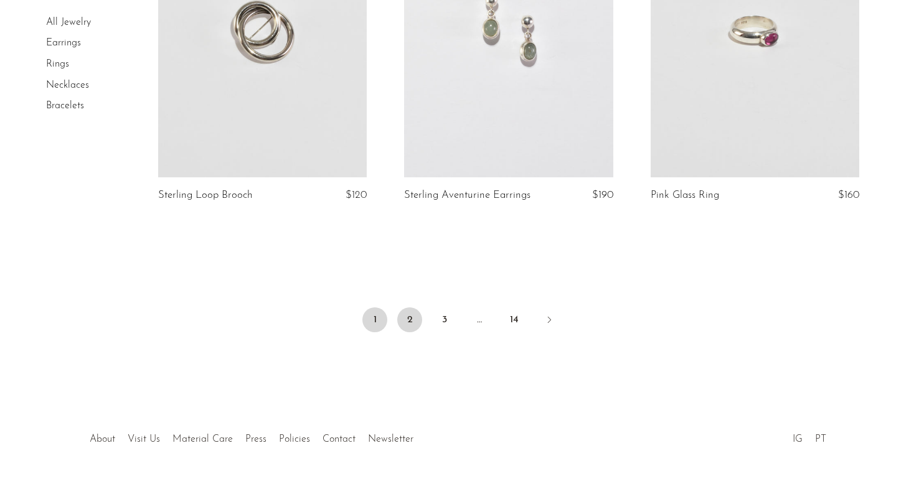
click at [399, 308] on link "2" at bounding box center [409, 320] width 25 height 25
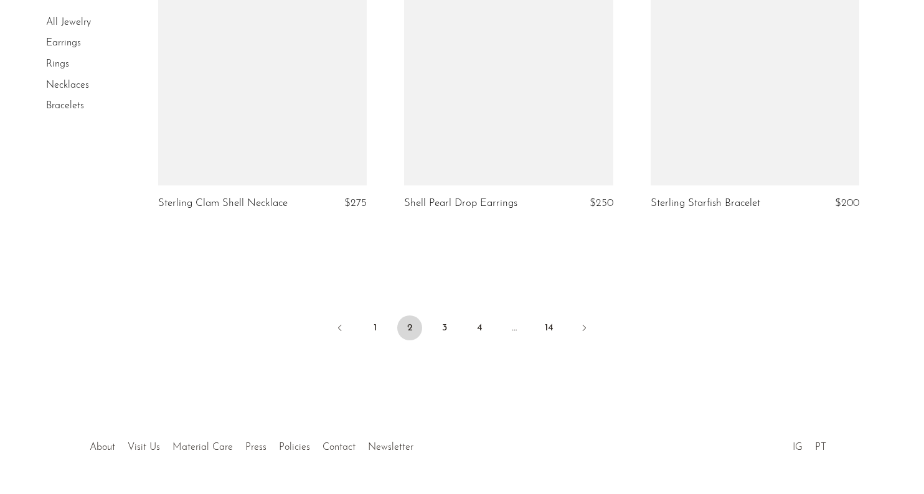
scroll to position [4090, 0]
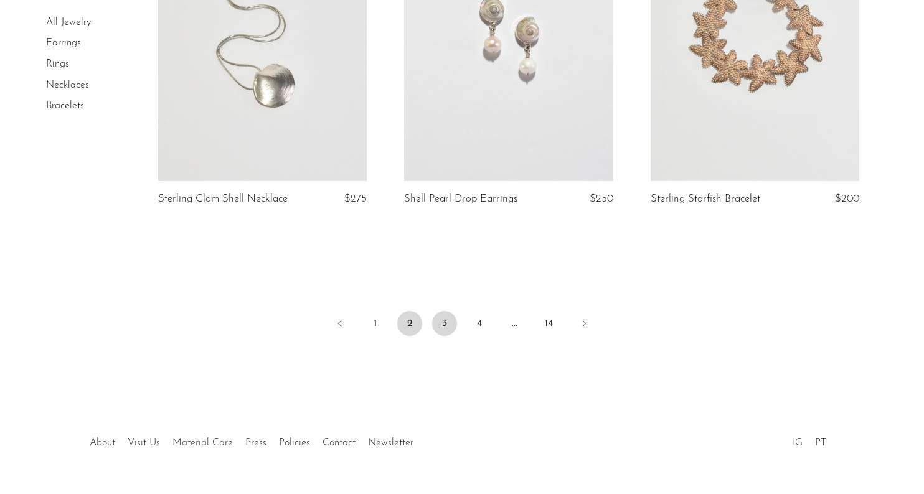
click at [448, 323] on link "3" at bounding box center [444, 323] width 25 height 25
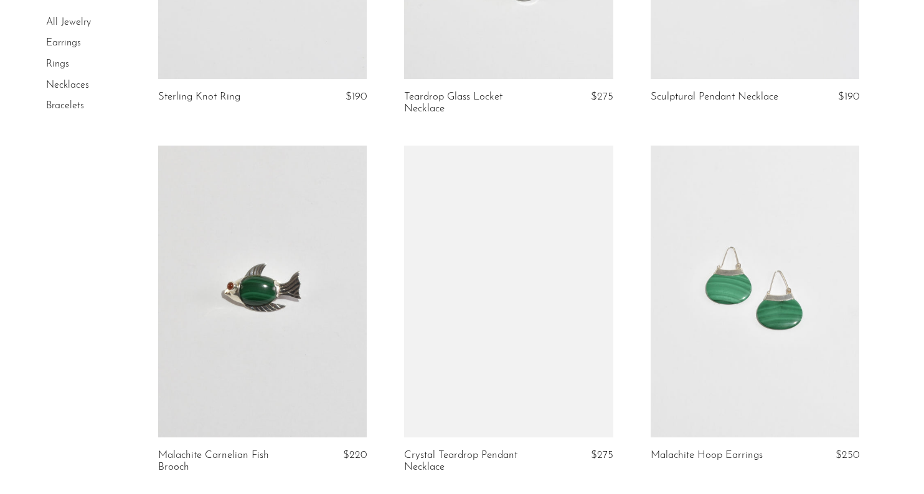
scroll to position [4157, 0]
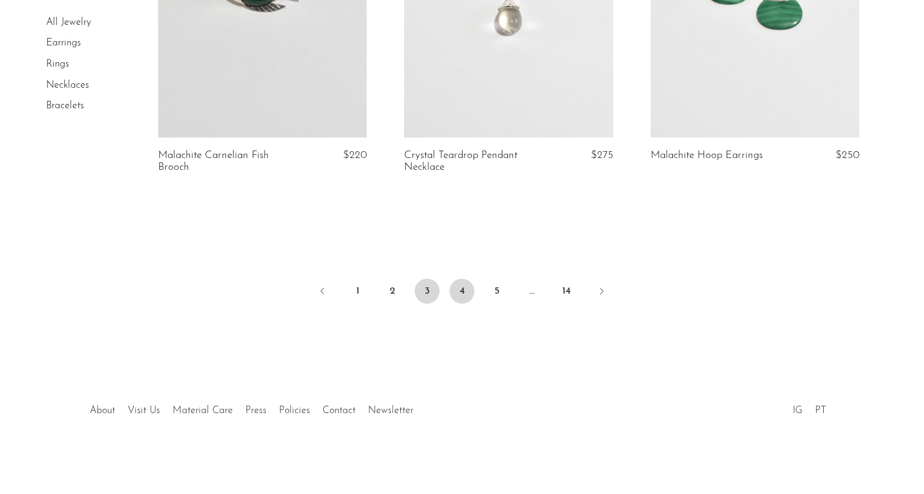
click at [456, 293] on link "4" at bounding box center [462, 291] width 25 height 25
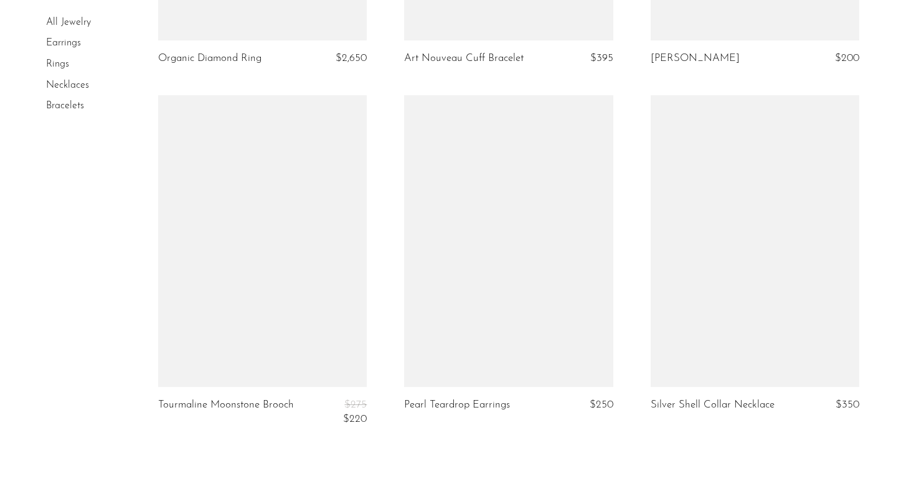
scroll to position [4153, 0]
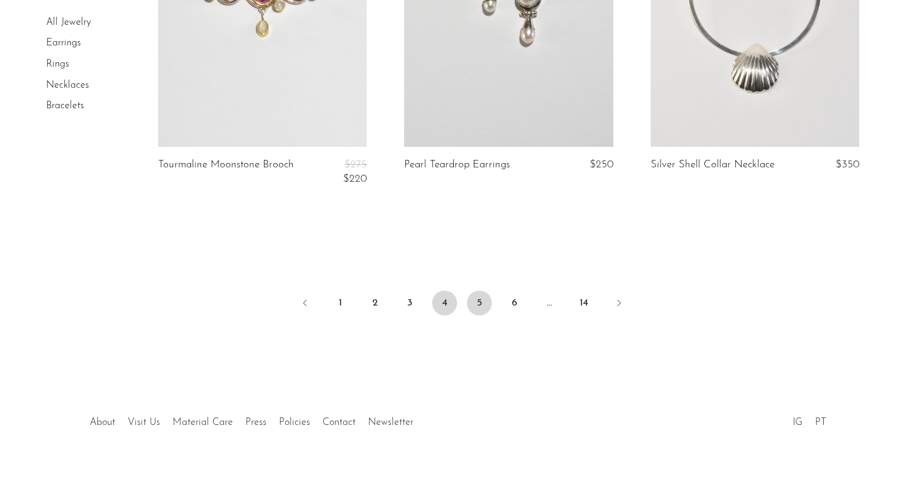
click at [480, 291] on link "5" at bounding box center [479, 303] width 25 height 25
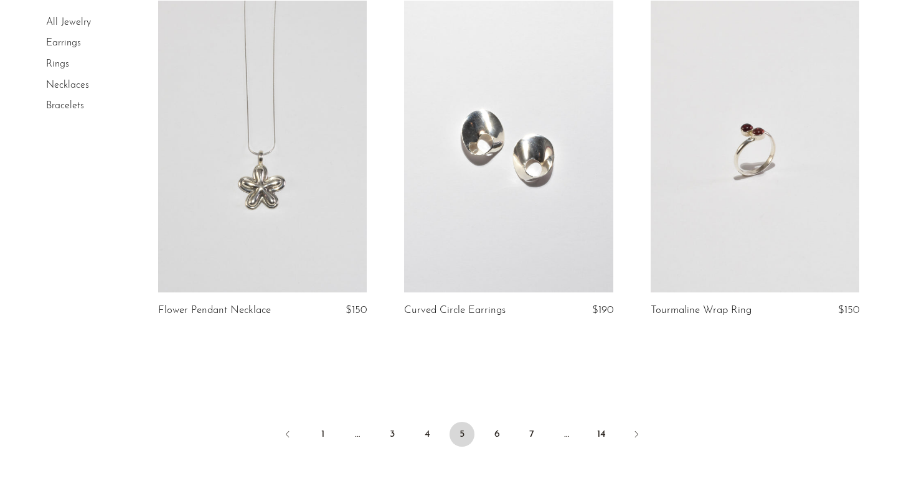
scroll to position [4004, 0]
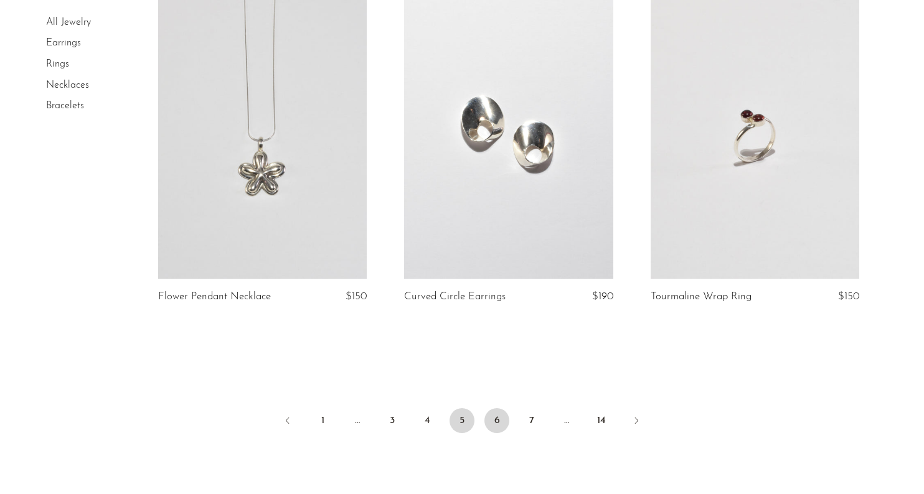
click at [489, 426] on link "6" at bounding box center [496, 420] width 25 height 25
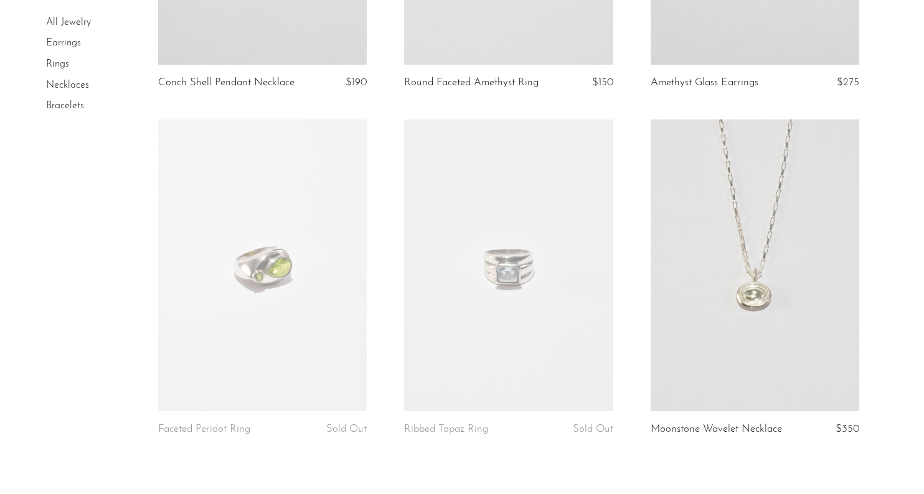
scroll to position [4130, 0]
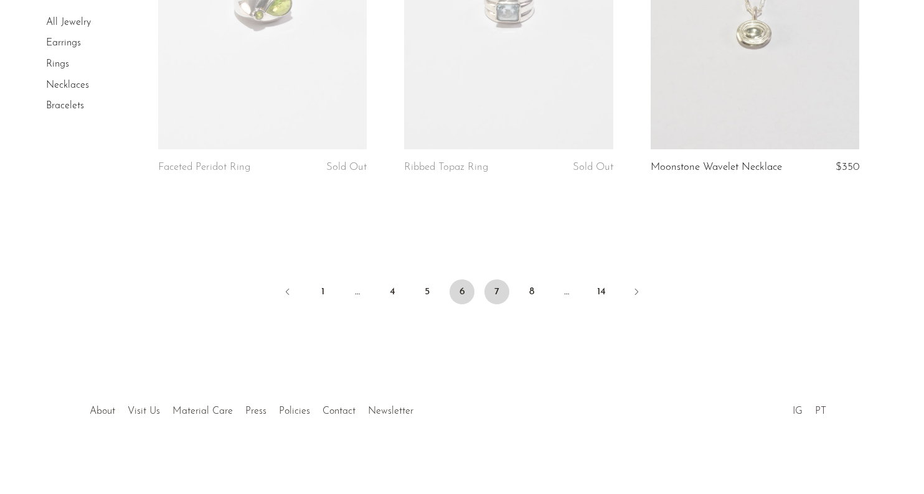
click at [494, 288] on link "7" at bounding box center [496, 292] width 25 height 25
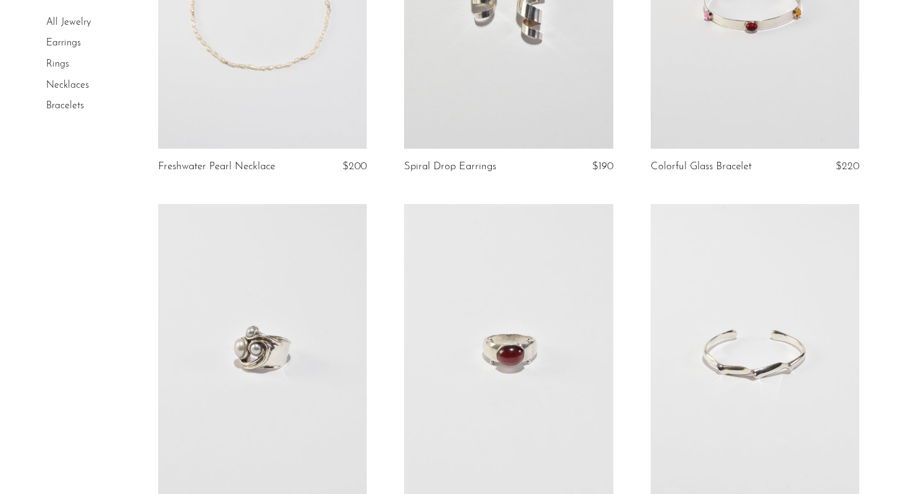
scroll to position [3766, 0]
